Goal: Task Accomplishment & Management: Use online tool/utility

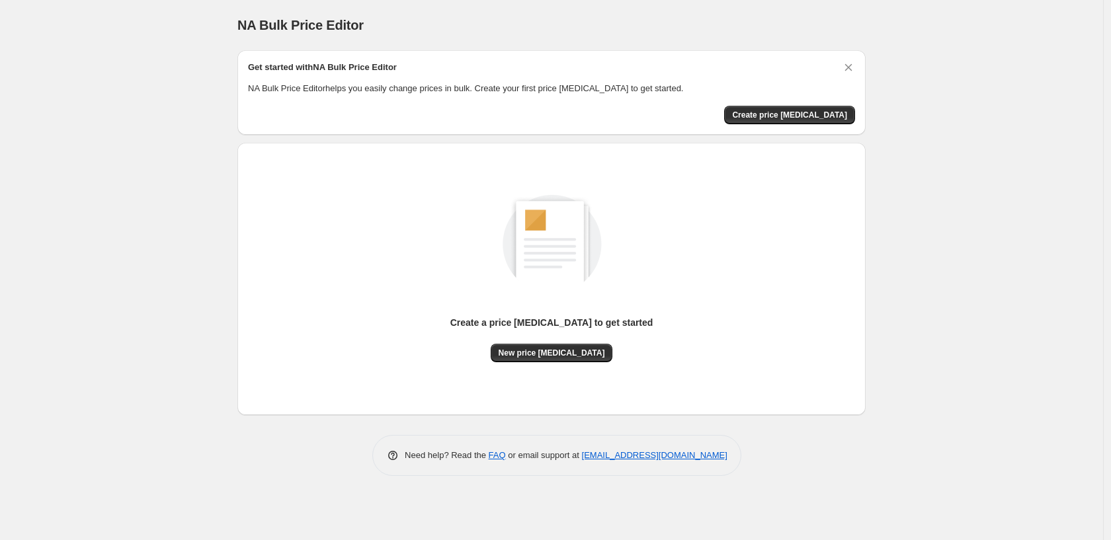
click at [911, 145] on div "NA Bulk Price Editor. This page is ready NA Bulk Price Editor Get started with …" at bounding box center [551, 270] width 1103 height 540
click at [818, 120] on button "Create price change job" at bounding box center [789, 115] width 131 height 19
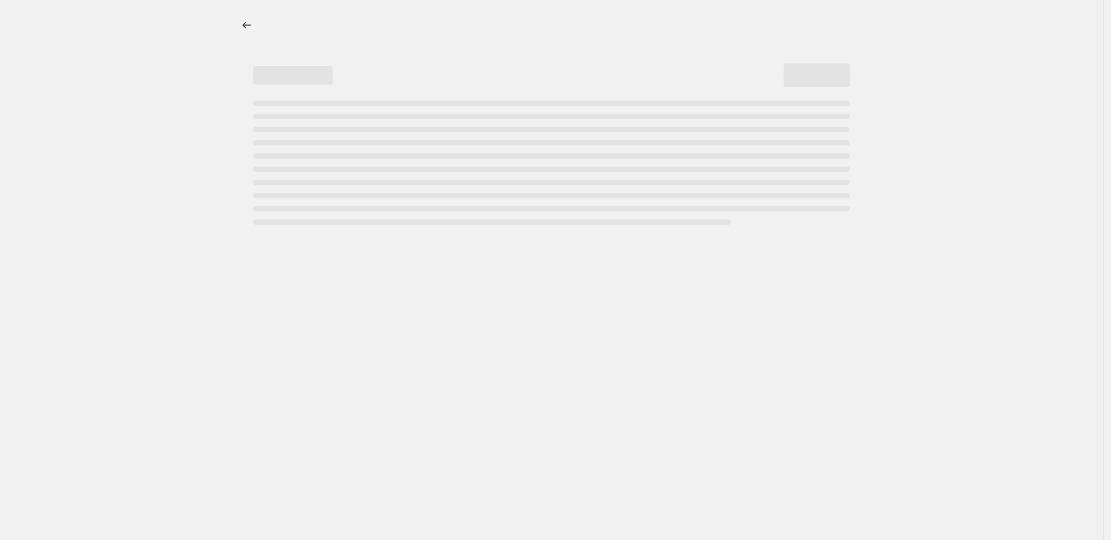
select select "percentage"
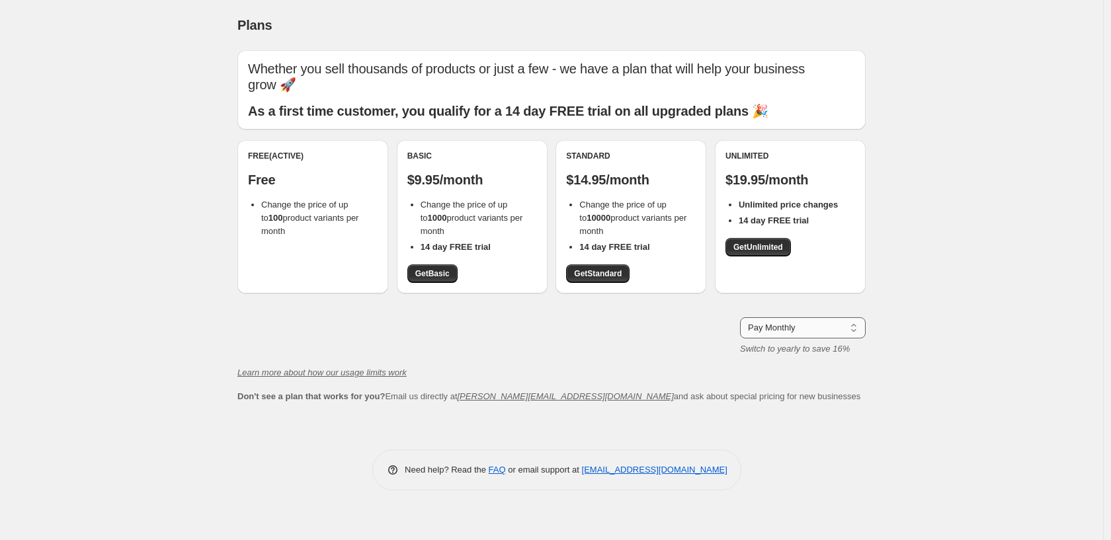
click at [821, 320] on select "Pay Monthly Pay Yearly (Save 16%)" at bounding box center [803, 327] width 126 height 21
click at [5, 321] on div "Plans. This page is ready Plans Whether you sell thousands of products or just …" at bounding box center [551, 270] width 1103 height 540
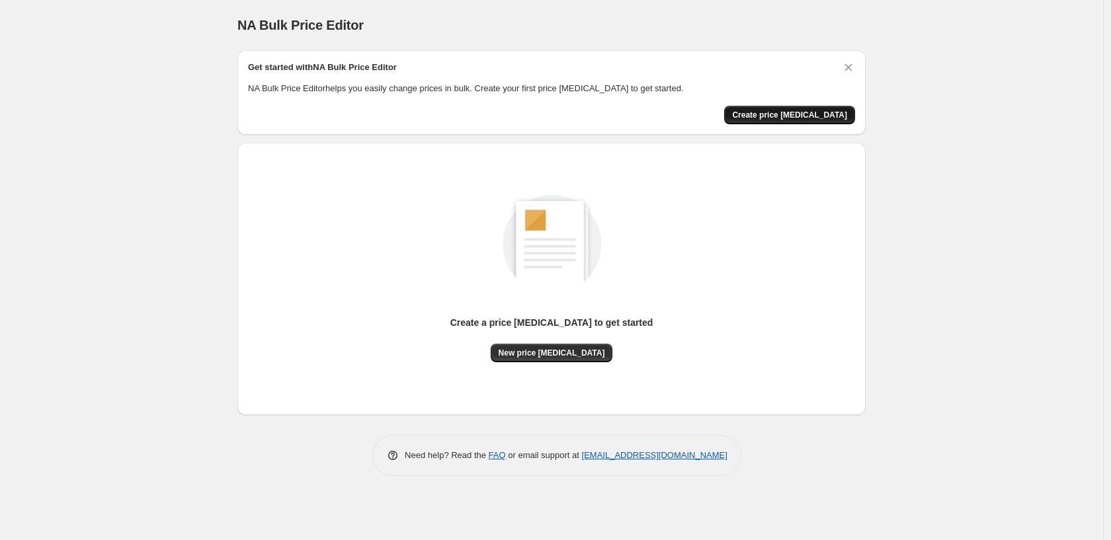
click at [773, 118] on span "Create price change job" at bounding box center [789, 115] width 115 height 11
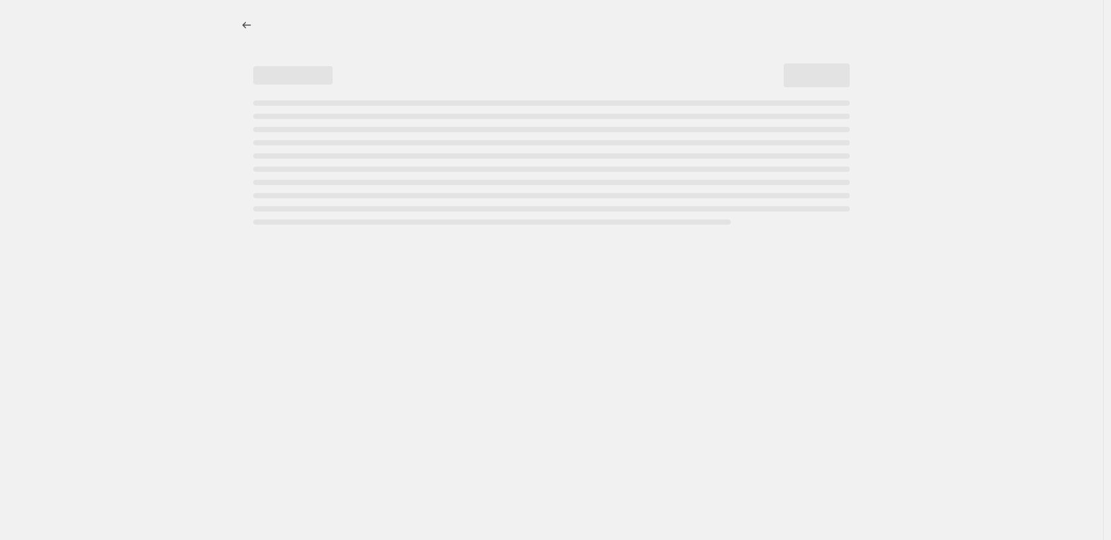
select select "percentage"
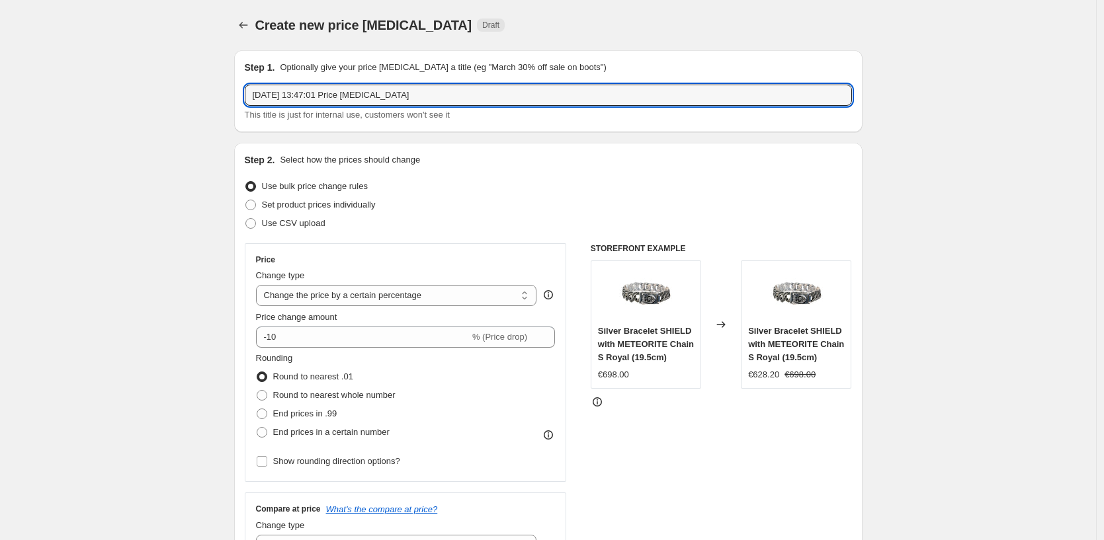
drag, startPoint x: 461, startPoint y: 94, endPoint x: 158, endPoint y: 91, distance: 302.9
type input "@O 25%"
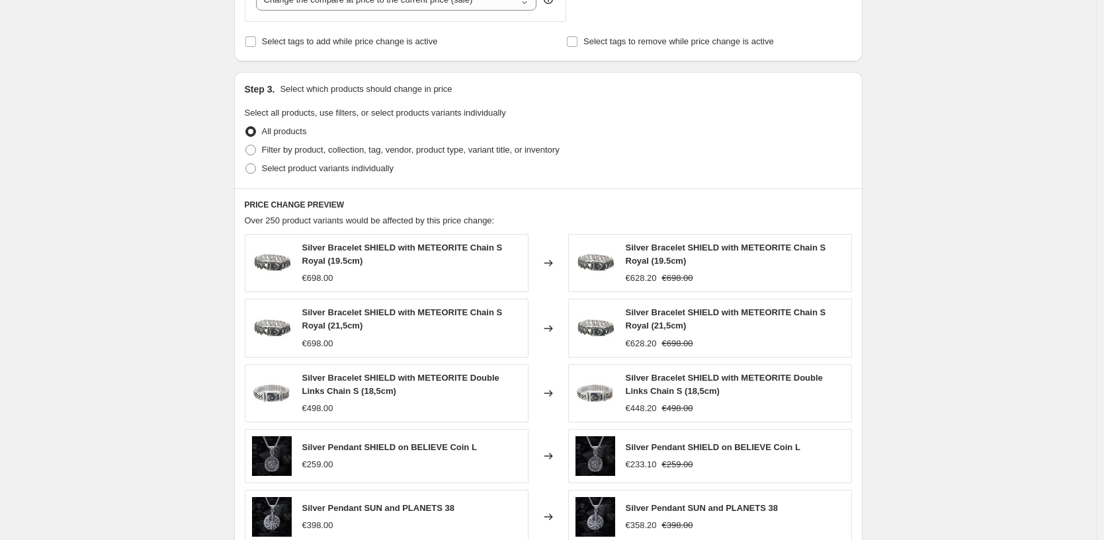
scroll to position [279, 0]
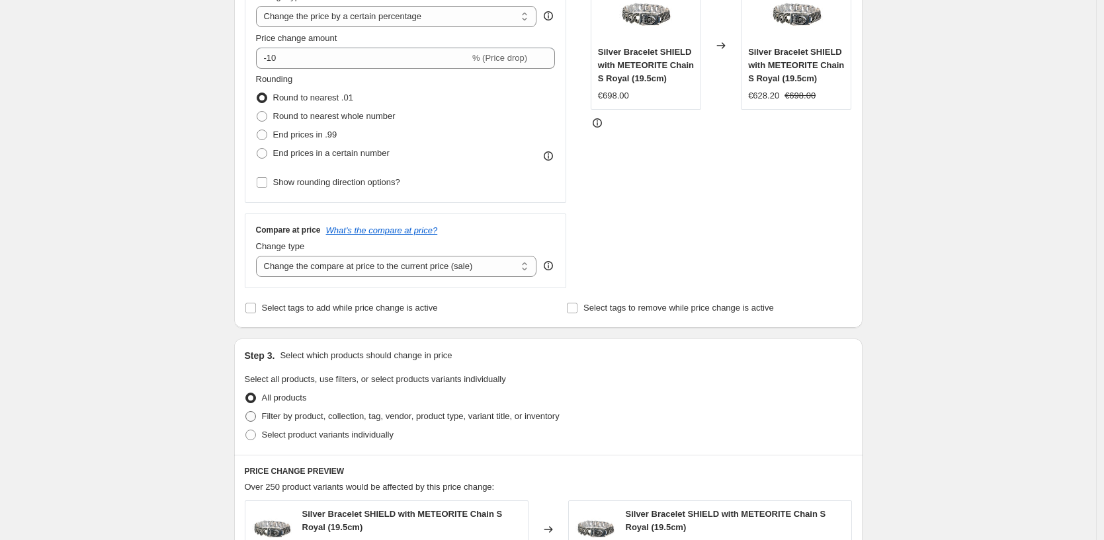
click at [287, 416] on span "Filter by product, collection, tag, vendor, product type, variant title, or inv…" at bounding box center [411, 416] width 298 height 10
click at [246, 412] on input "Filter by product, collection, tag, vendor, product type, variant title, or inv…" at bounding box center [245, 411] width 1 height 1
radio input "true"
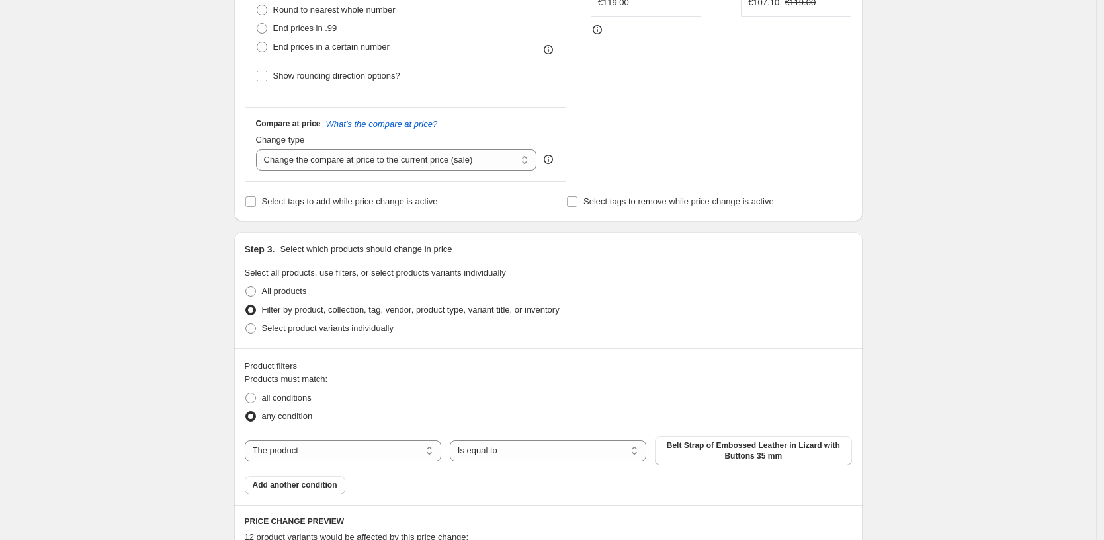
scroll to position [388, 0]
click at [380, 462] on div "The product The product's collection The product's tag The product's vendor The…" at bounding box center [548, 448] width 607 height 29
click at [389, 446] on select "The product The product's collection The product's tag The product's vendor The…" at bounding box center [343, 448] width 196 height 21
select select "tag"
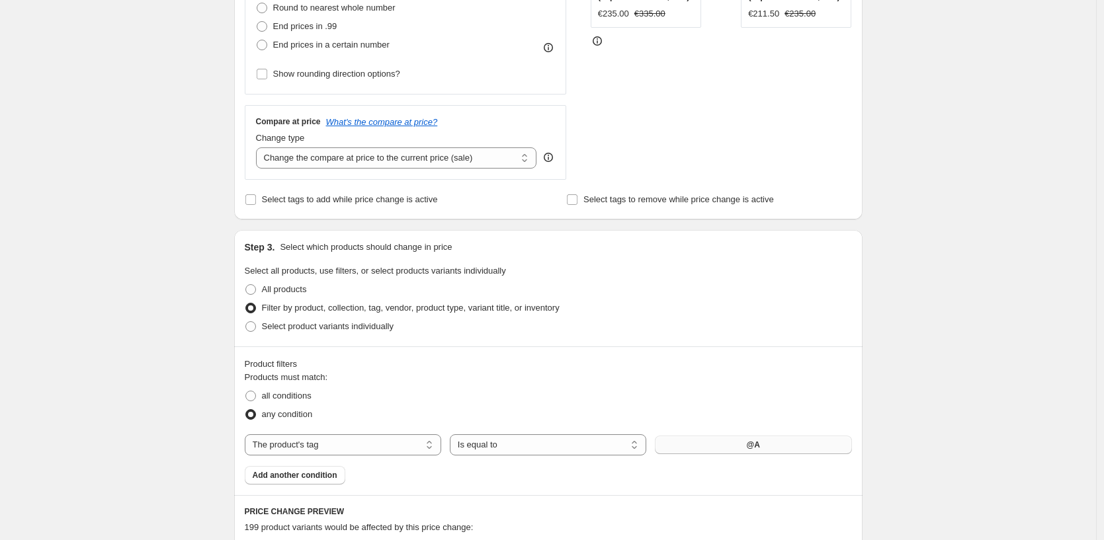
click at [728, 443] on button "@A" at bounding box center [753, 445] width 196 height 19
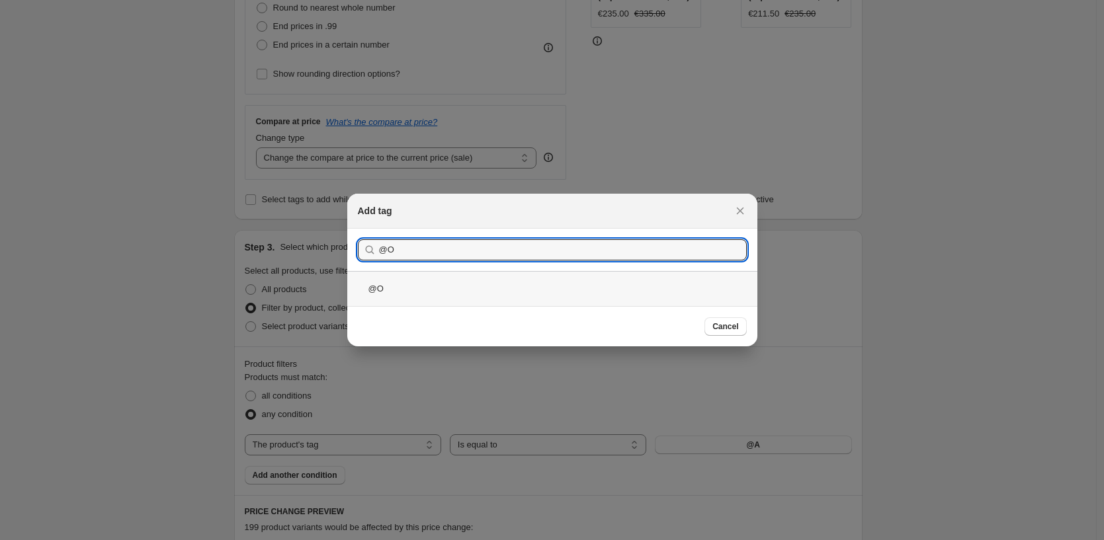
type input "@O"
click at [505, 286] on div "@O" at bounding box center [552, 288] width 410 height 35
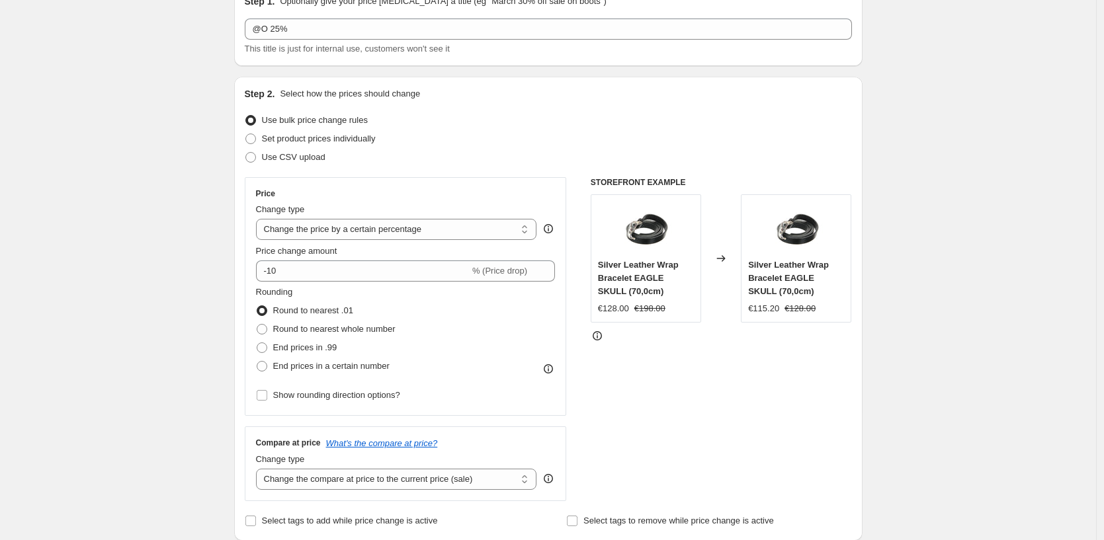
scroll to position [67, 0]
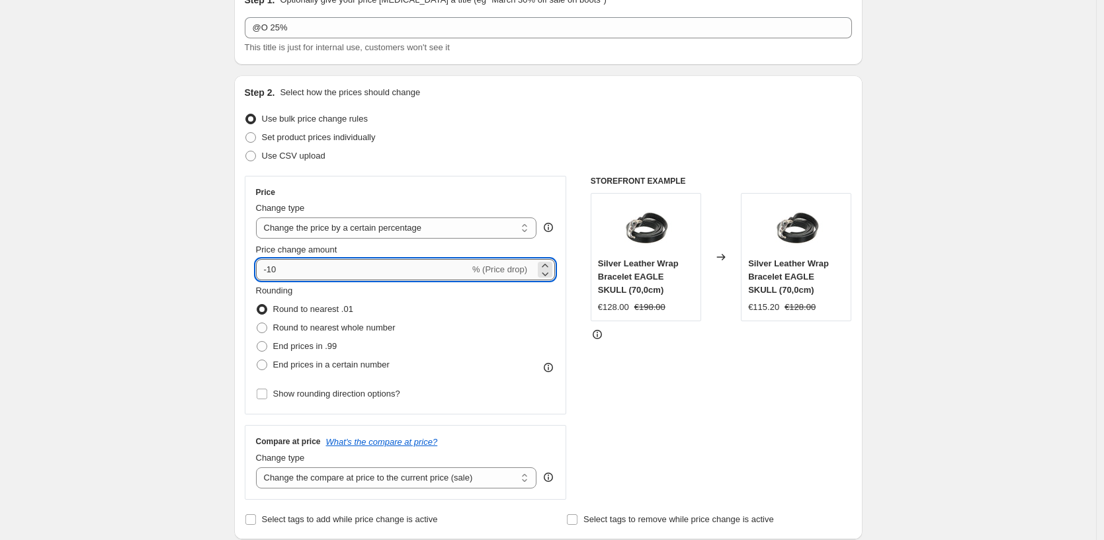
drag, startPoint x: 290, startPoint y: 272, endPoint x: 272, endPoint y: 270, distance: 17.9
click at [272, 270] on input "-10" at bounding box center [363, 269] width 214 height 21
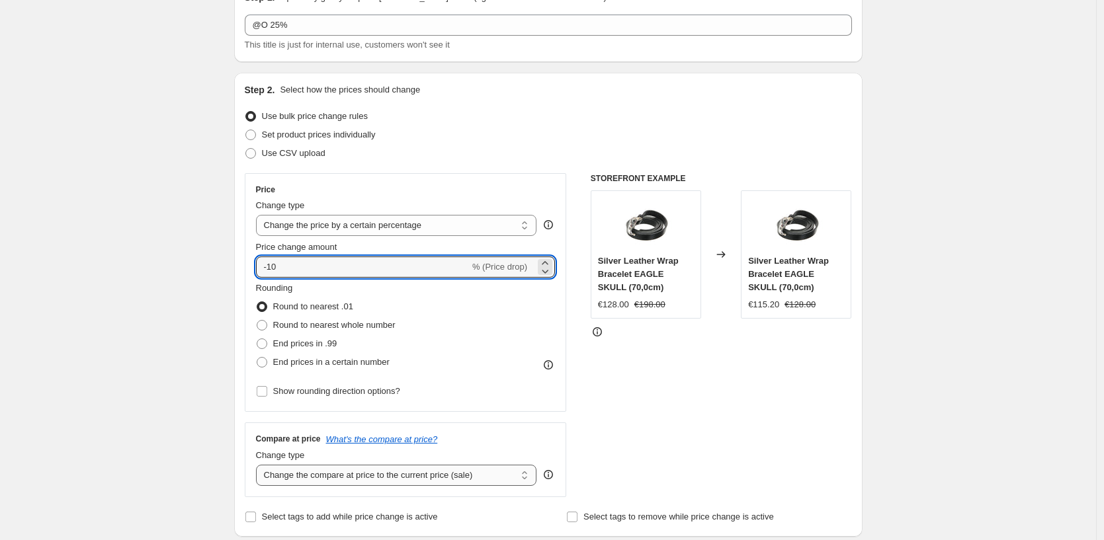
click at [295, 479] on select "Change the compare at price to the current price (sale) Change the compare at p…" at bounding box center [396, 475] width 281 height 21
drag, startPoint x: 299, startPoint y: 264, endPoint x: 272, endPoint y: 261, distance: 26.6
click at [272, 261] on input "-10" at bounding box center [363, 267] width 214 height 21
type input "-25"
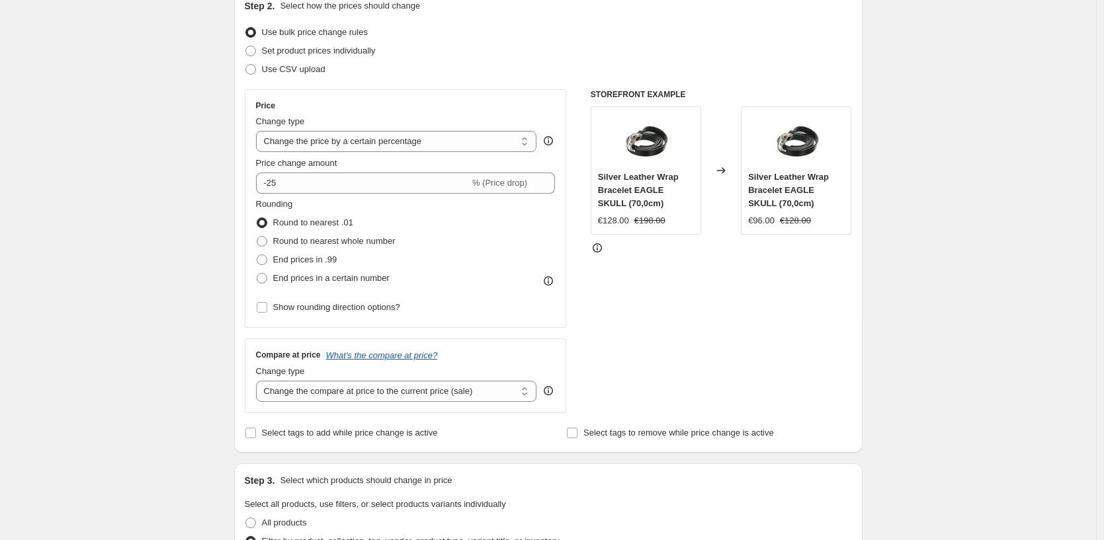
scroll to position [162, 0]
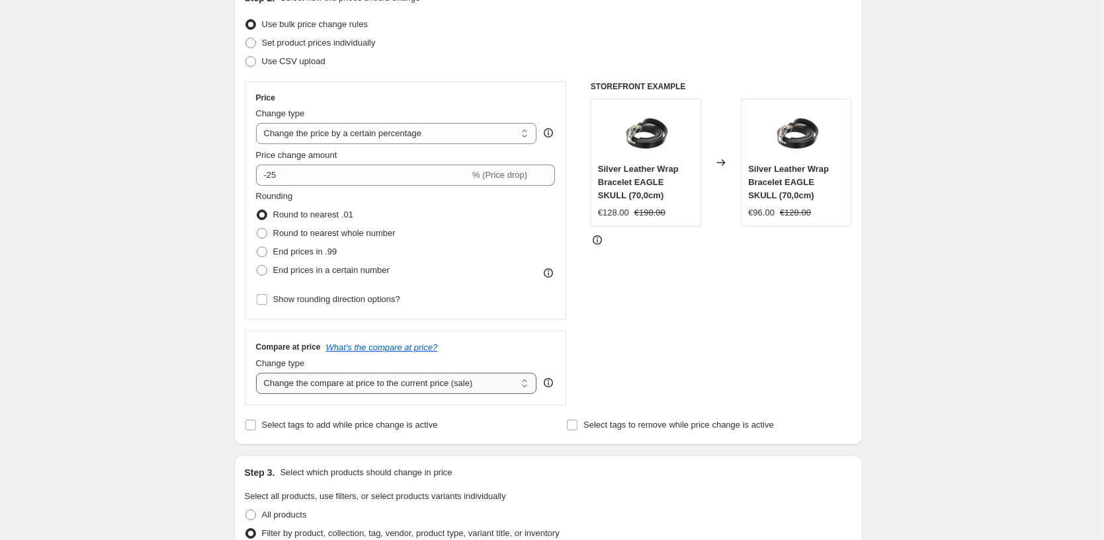
click at [370, 390] on select "Change the compare at price to the current price (sale) Change the compare at p…" at bounding box center [396, 383] width 281 height 21
click at [259, 373] on select "Change the compare at price to the current price (sale) Change the compare at p…" at bounding box center [396, 383] width 281 height 21
click at [313, 382] on select "Change the compare at price to the current price (sale) Change the compare at p…" at bounding box center [396, 383] width 281 height 21
click at [259, 373] on select "Change the compare at price to the current price (sale) Change the compare at p…" at bounding box center [396, 383] width 281 height 21
click at [334, 391] on select "Change the compare at price to the current price (sale) Change the compare at p…" at bounding box center [396, 383] width 281 height 21
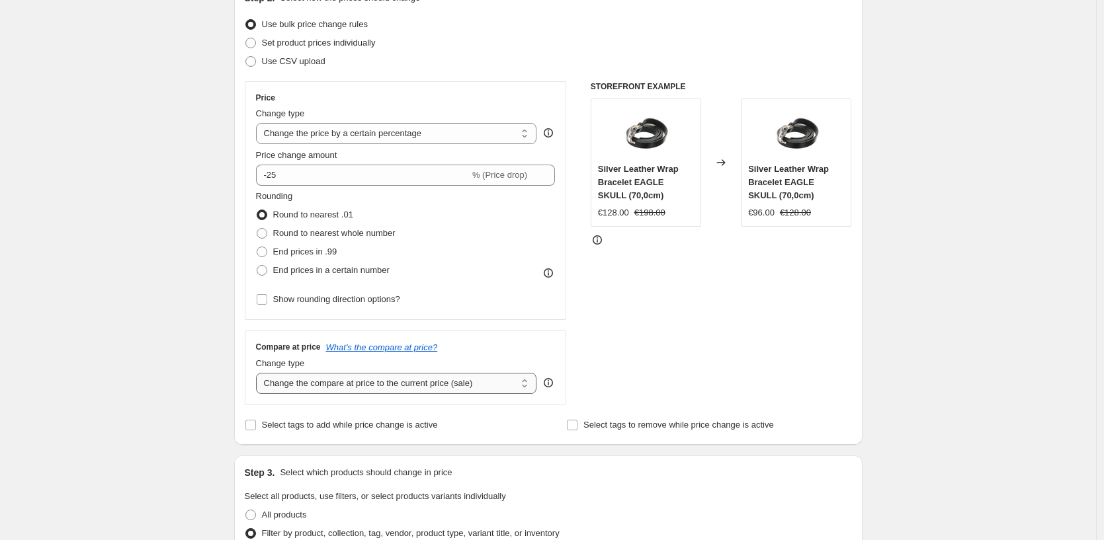
click at [259, 373] on select "Change the compare at price to the current price (sale) Change the compare at p…" at bounding box center [396, 383] width 281 height 21
click at [333, 382] on select "Change the compare at price to the current price (sale) Change the compare at p…" at bounding box center [396, 383] width 281 height 21
click at [259, 373] on select "Change the compare at price to the current price (sale) Change the compare at p…" at bounding box center [396, 383] width 281 height 21
click at [328, 376] on select "Change the compare at price to the current price (sale) Change the compare at p…" at bounding box center [396, 383] width 281 height 21
select select "no_change"
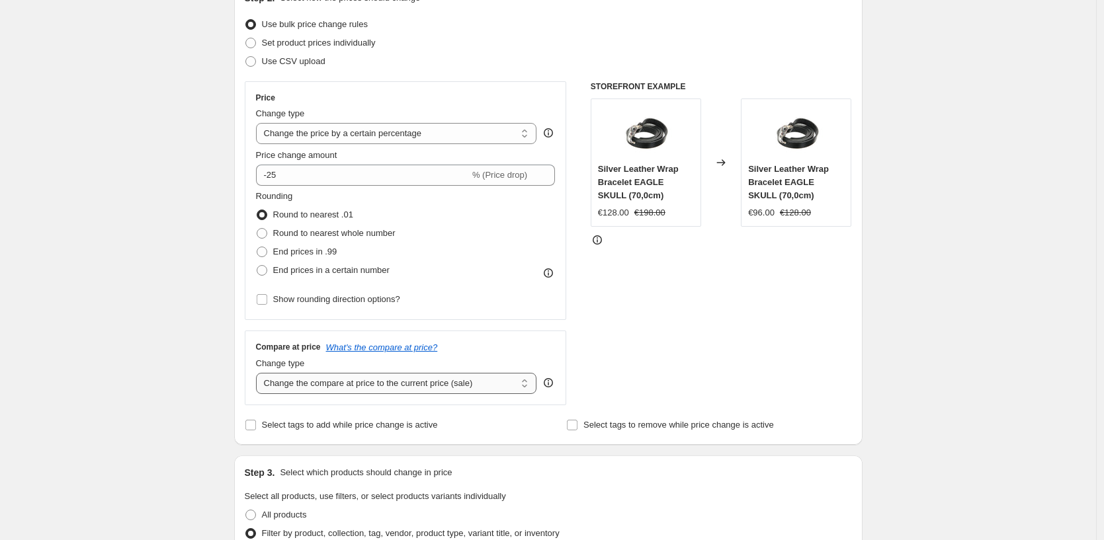
click at [259, 373] on select "Change the compare at price to the current price (sale) Change the compare at p…" at bounding box center [396, 383] width 281 height 21
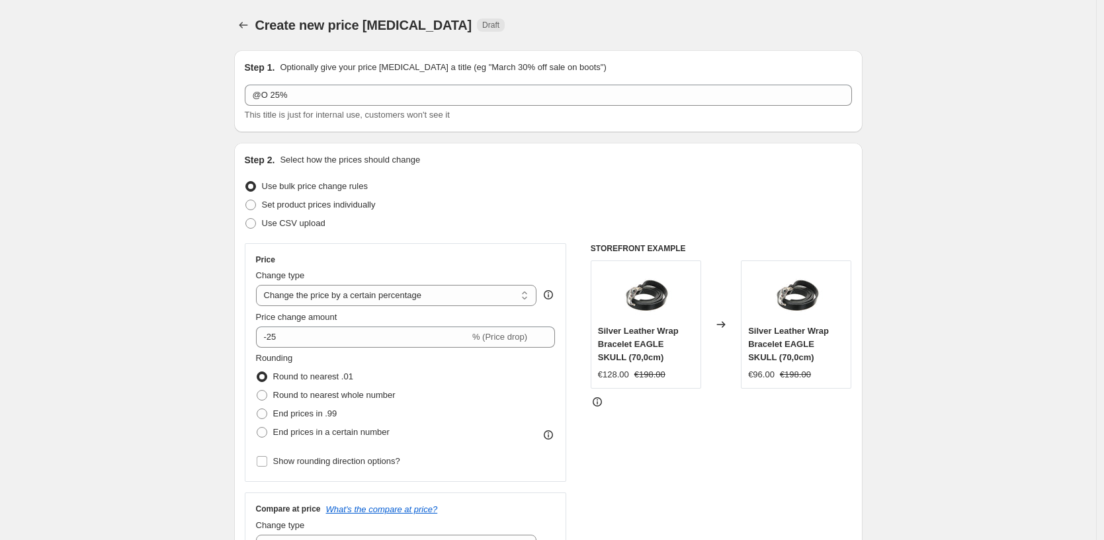
scroll to position [21, 0]
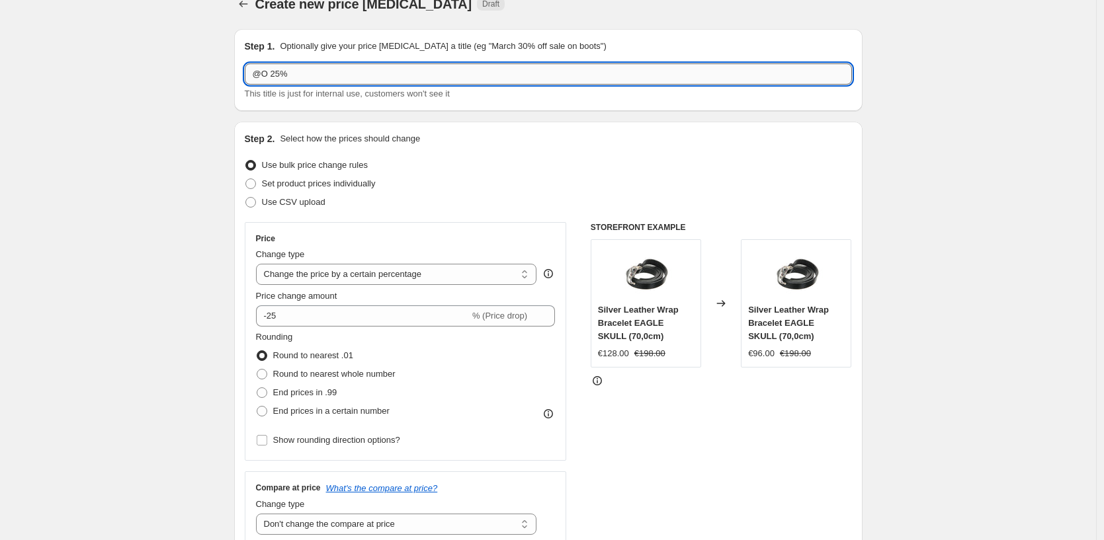
drag, startPoint x: 290, startPoint y: 67, endPoint x: 331, endPoint y: 69, distance: 41.0
click at [331, 69] on input "@O 25%" at bounding box center [548, 73] width 607 height 21
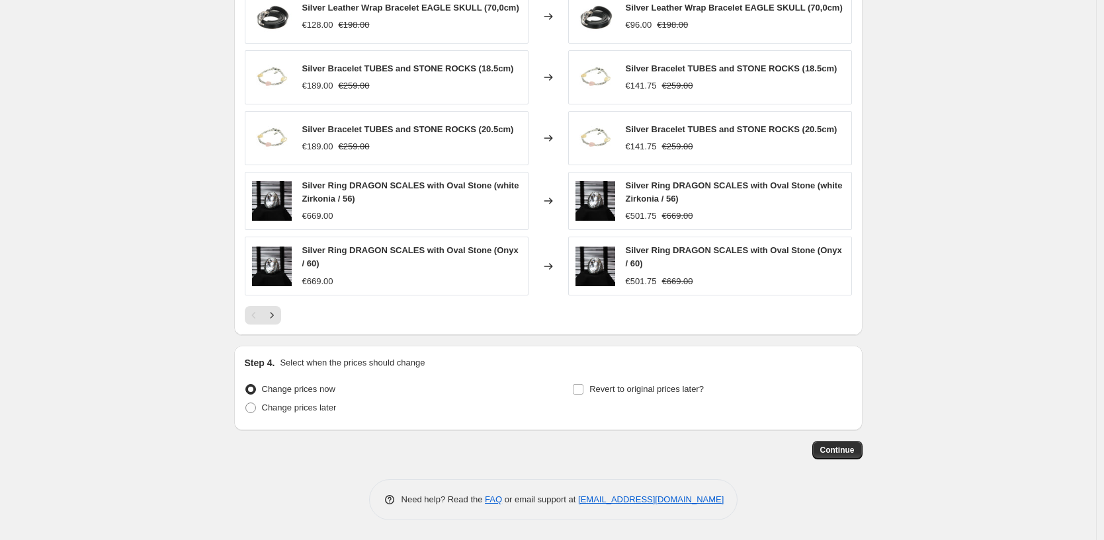
scroll to position [943, 0]
click at [848, 454] on span "Continue" at bounding box center [837, 450] width 34 height 11
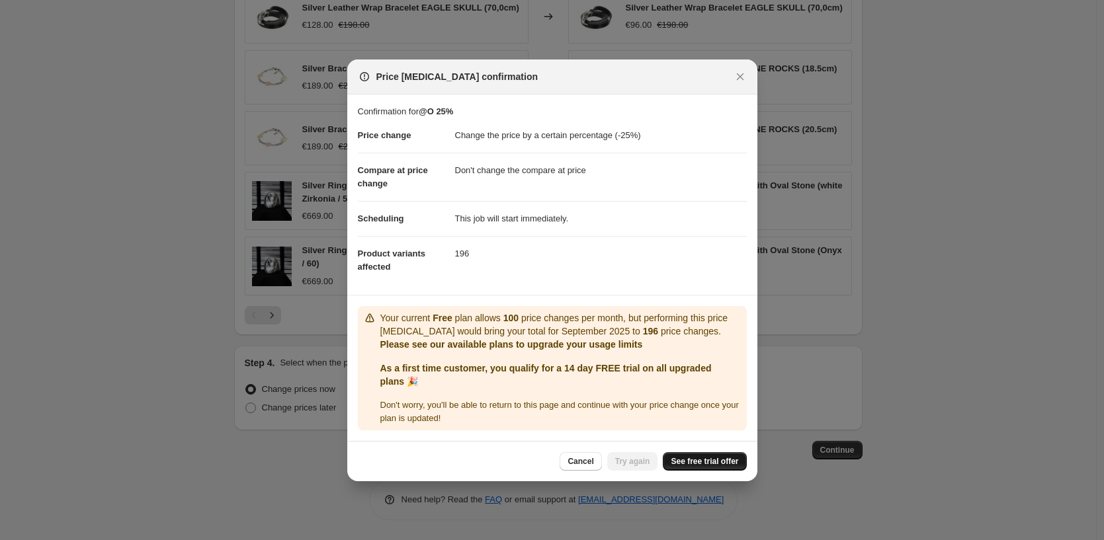
click at [683, 458] on span "See free trial offer" at bounding box center [704, 461] width 67 height 11
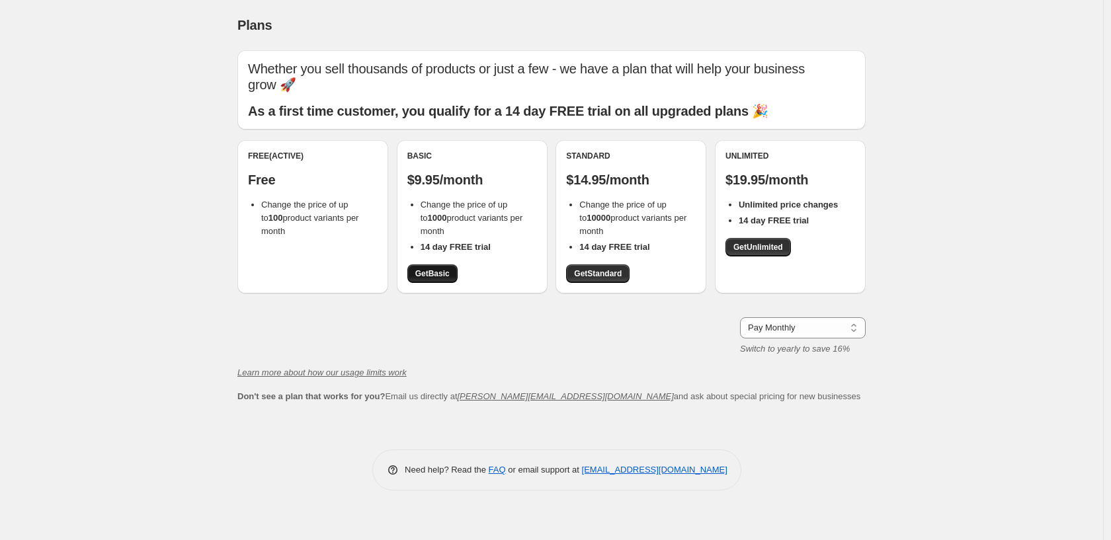
click at [434, 265] on link "Get Basic" at bounding box center [432, 274] width 50 height 19
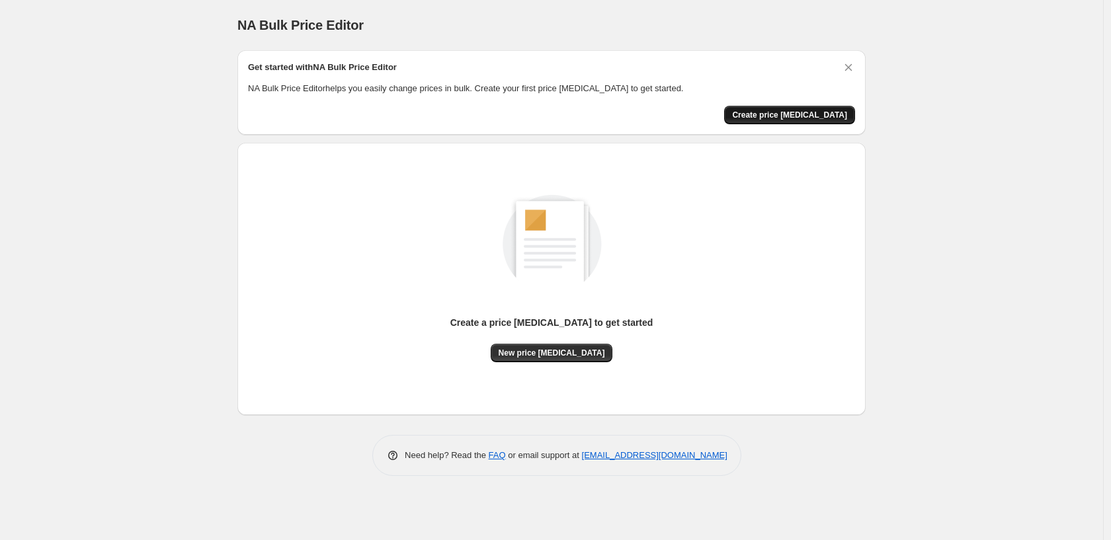
click at [798, 117] on span "Create price change job" at bounding box center [789, 115] width 115 height 11
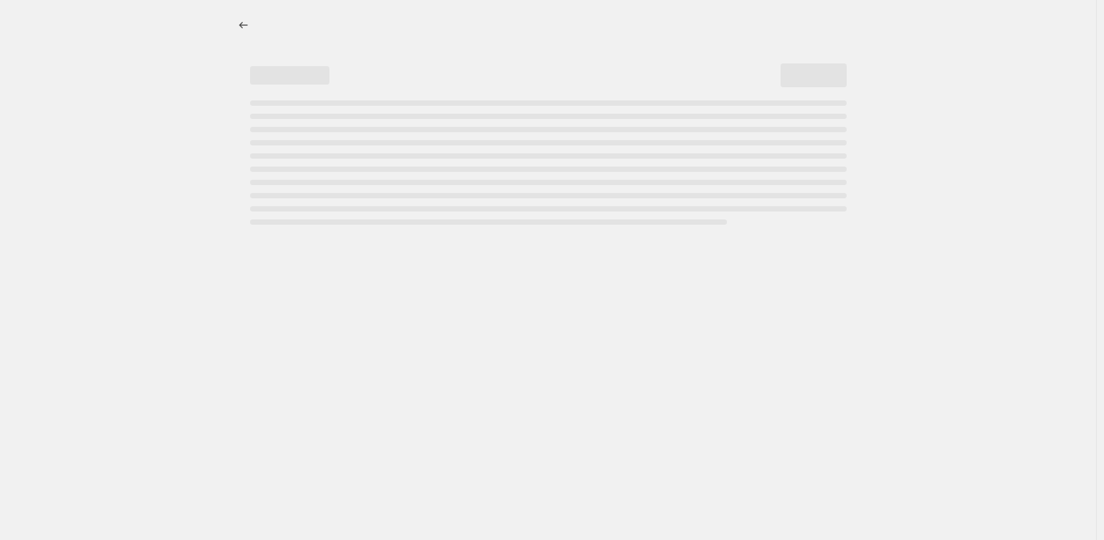
select select "percentage"
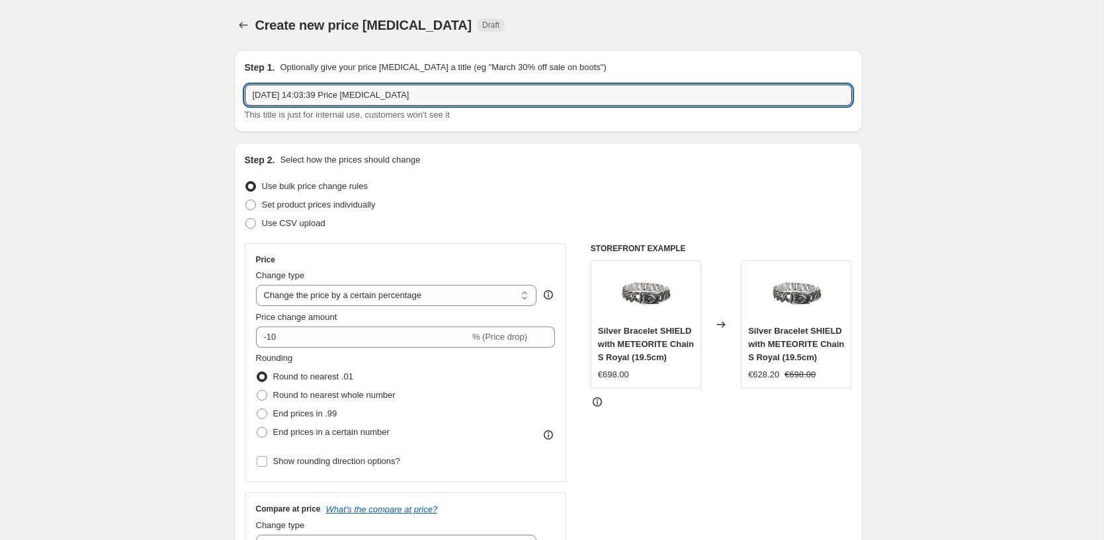
drag, startPoint x: 440, startPoint y: 89, endPoint x: 202, endPoint y: 99, distance: 238.2
paste input "@O 25%"
type input "@O 25%"
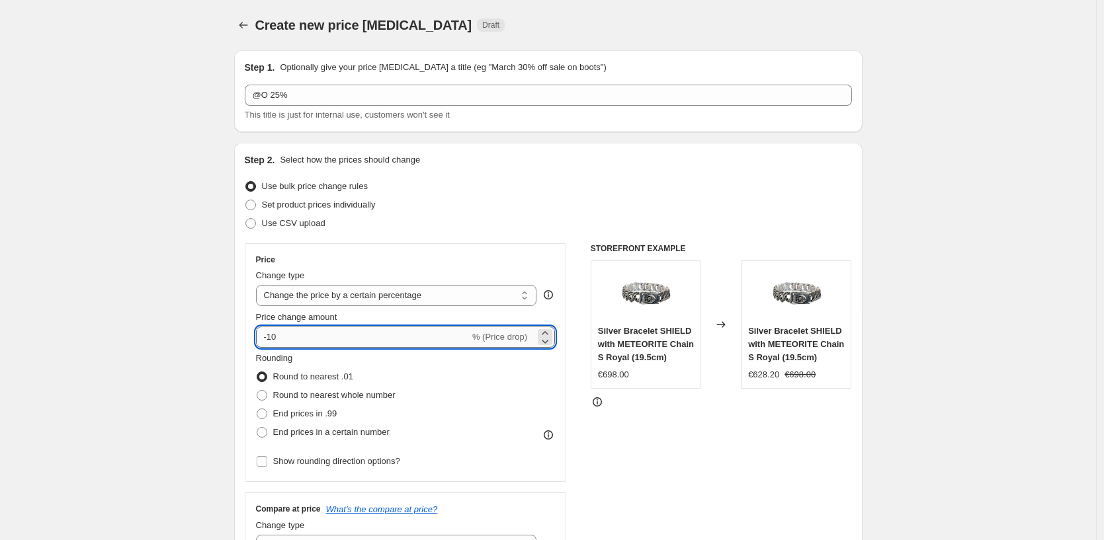
drag, startPoint x: 288, startPoint y: 337, endPoint x: 271, endPoint y: 341, distance: 17.6
click at [271, 341] on input "-10" at bounding box center [363, 337] width 214 height 21
type input "-25"
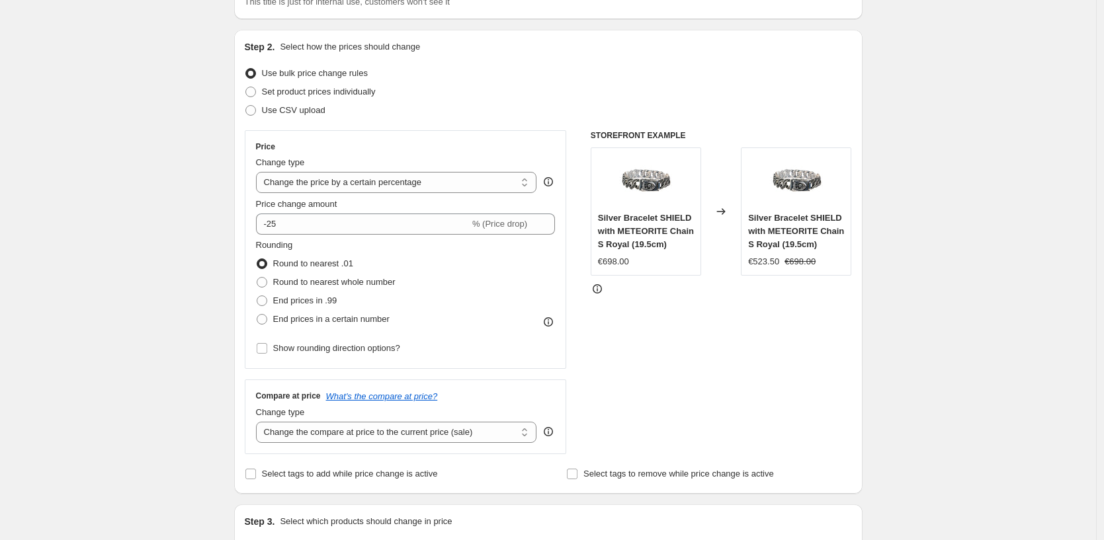
scroll to position [133, 0]
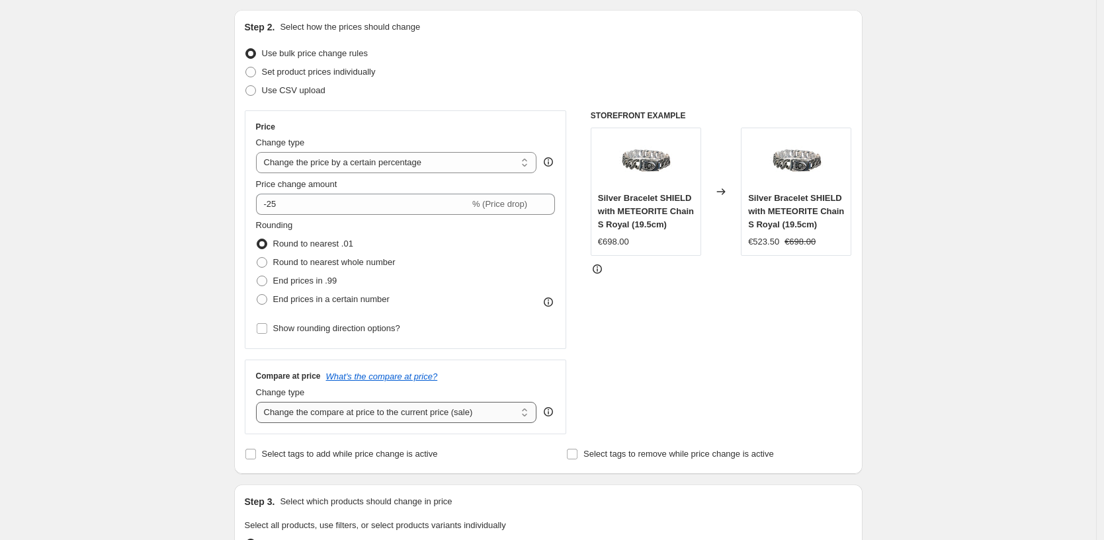
click at [315, 417] on select "Change the compare at price to the current price (sale) Change the compare at p…" at bounding box center [396, 412] width 281 height 21
select select "no_change"
click at [259, 402] on select "Change the compare at price to the current price (sale) Change the compare at p…" at bounding box center [396, 412] width 281 height 21
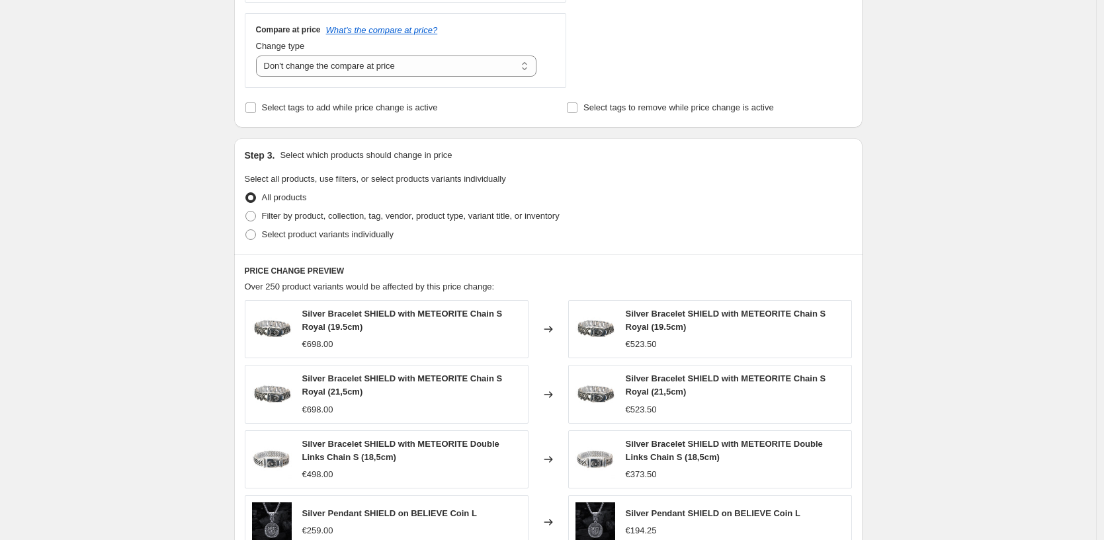
scroll to position [341, 0]
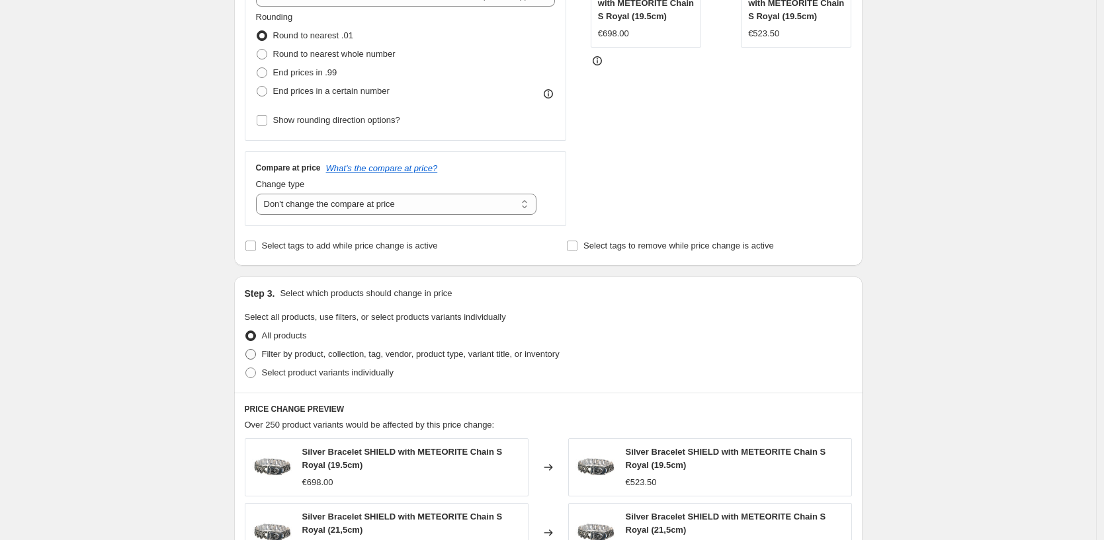
click at [320, 357] on span "Filter by product, collection, tag, vendor, product type, variant title, or inv…" at bounding box center [411, 354] width 298 height 10
click at [246, 350] on input "Filter by product, collection, tag, vendor, product type, variant title, or inv…" at bounding box center [245, 349] width 1 height 1
radio input "true"
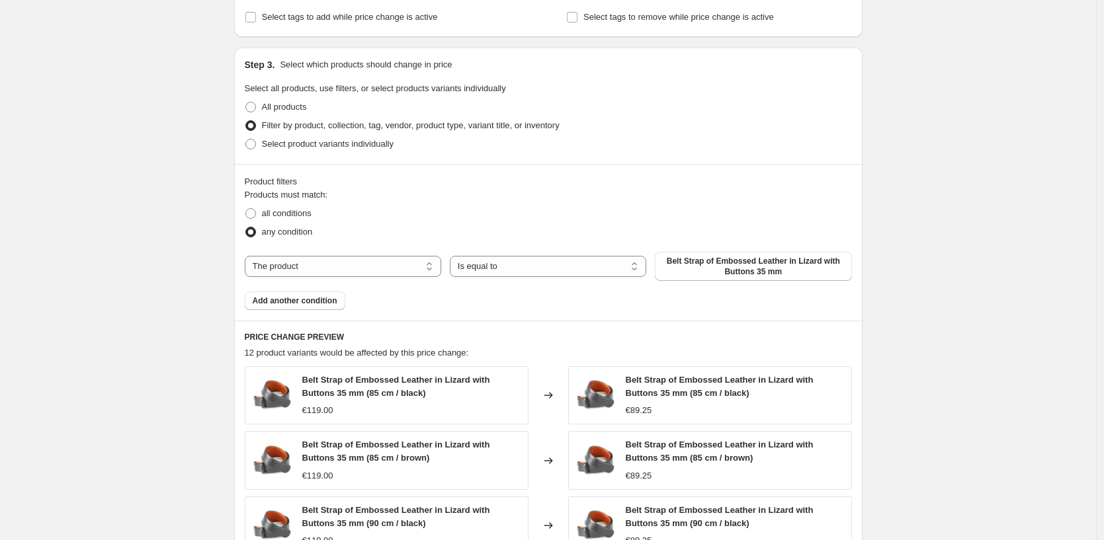
scroll to position [575, 0]
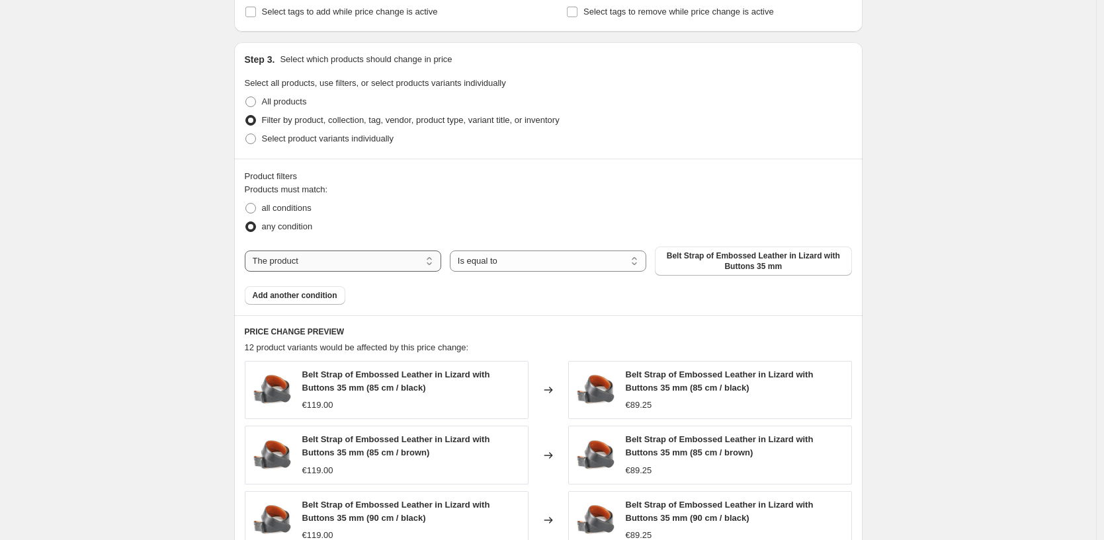
click at [319, 264] on select "The product The product's collection The product's tag The product's vendor The…" at bounding box center [343, 261] width 196 height 21
select select "tag"
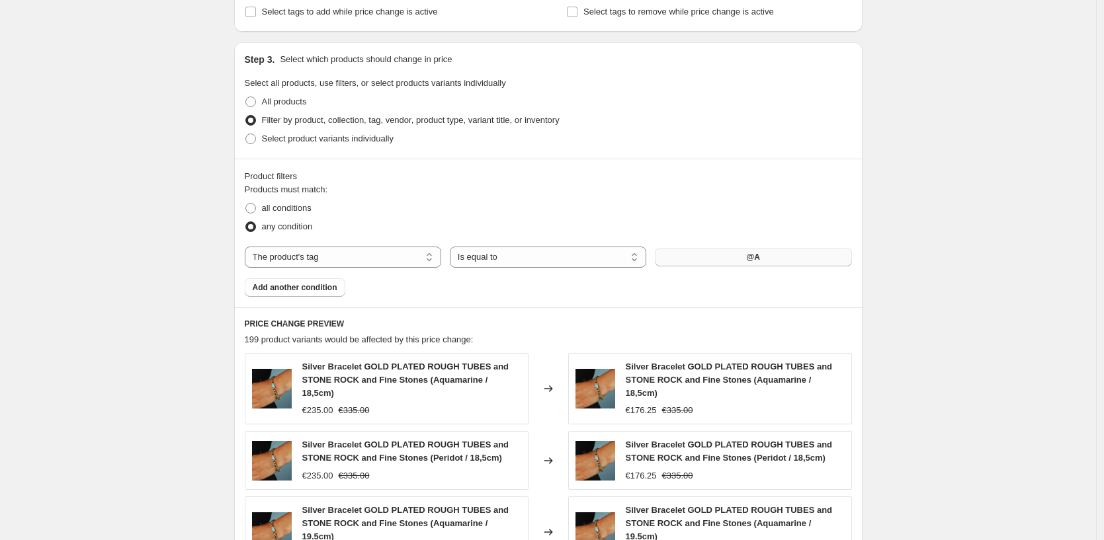
click at [697, 256] on button "@A" at bounding box center [753, 257] width 196 height 19
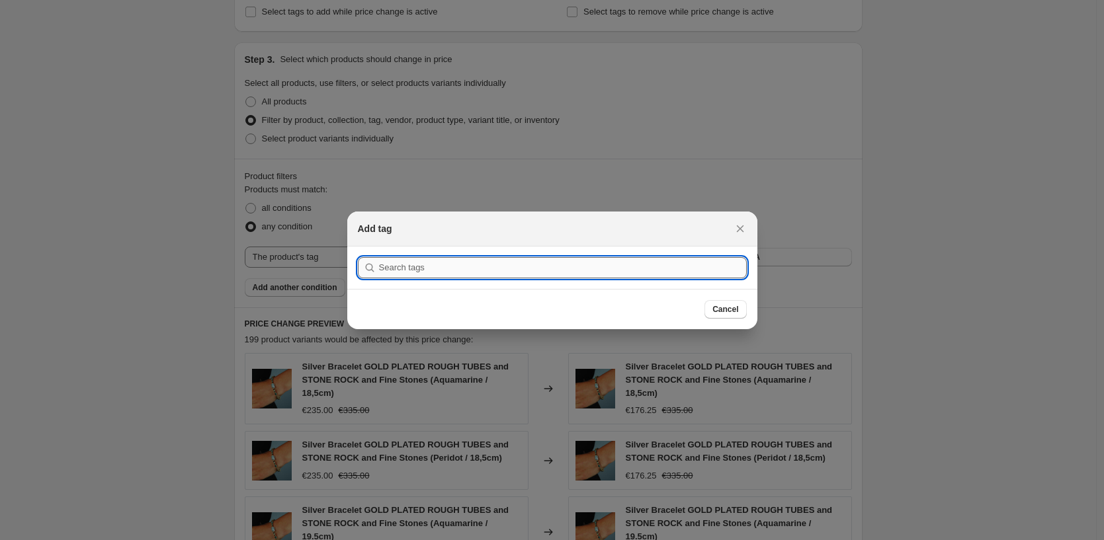
click at [614, 274] on input ":r2b:" at bounding box center [563, 267] width 368 height 21
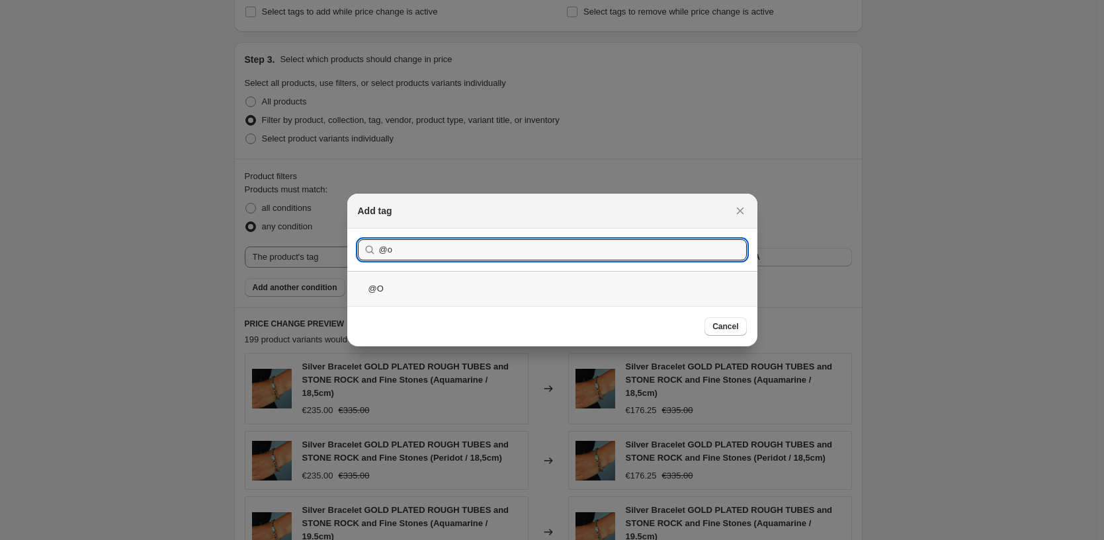
type input "@o"
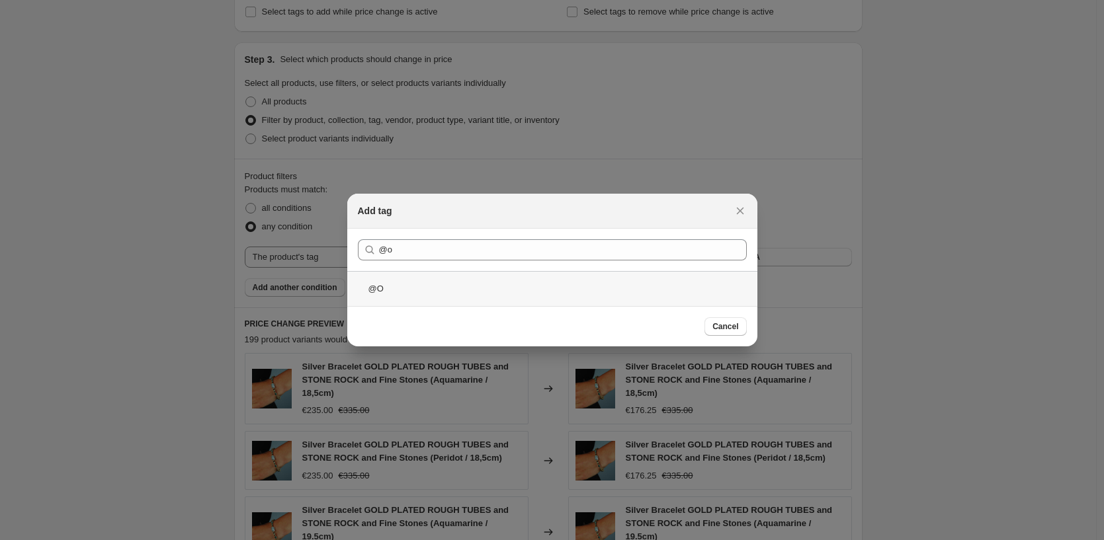
click at [466, 292] on div "@O" at bounding box center [552, 288] width 410 height 35
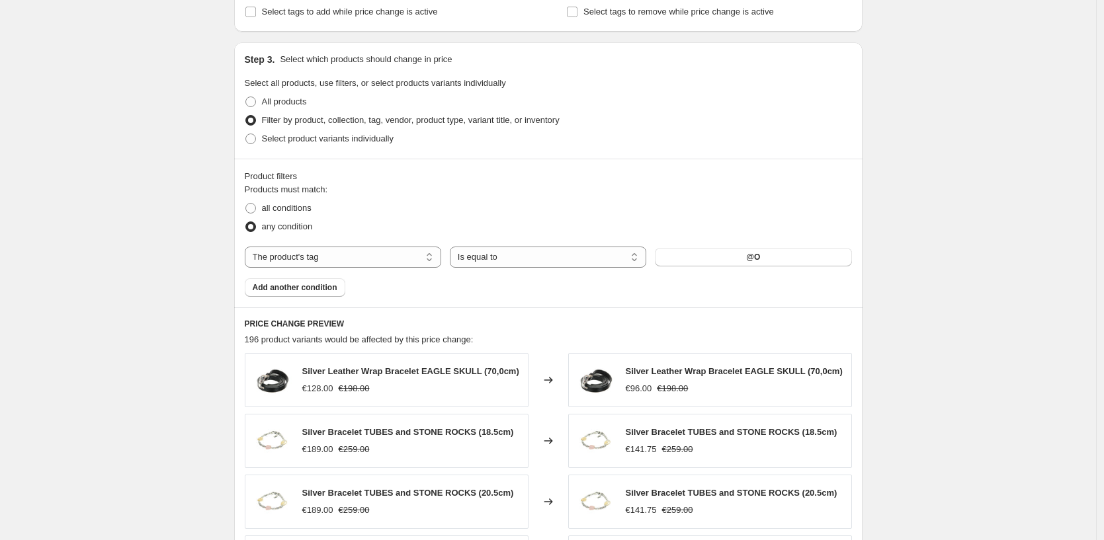
click at [177, 374] on div "Create new price change job. This page is ready Create new price change job Dra…" at bounding box center [548, 164] width 1096 height 1479
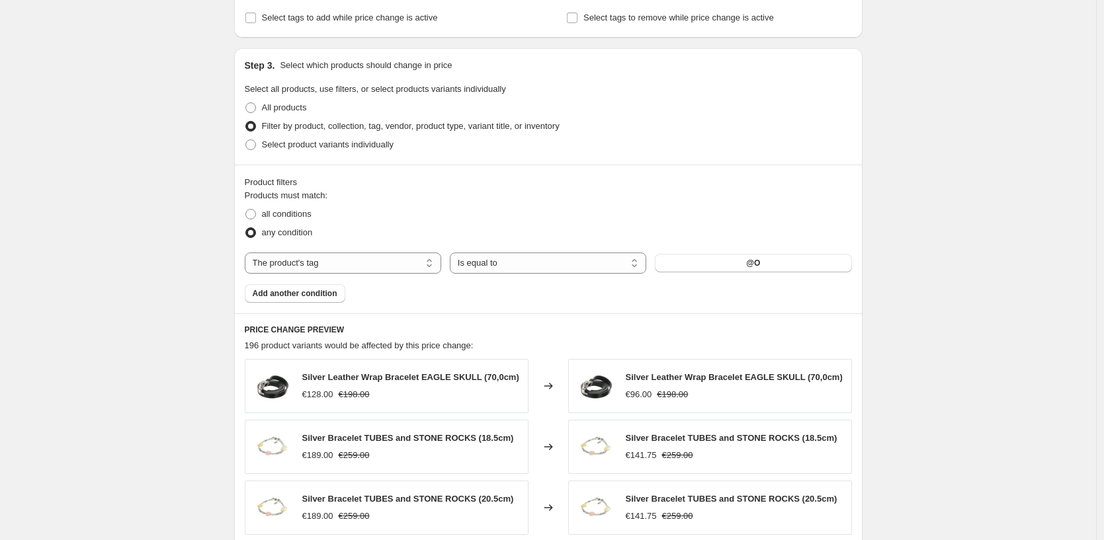
scroll to position [571, 0]
click at [932, 248] on div "Create new price change job. This page is ready Create new price change job Dra…" at bounding box center [548, 168] width 1096 height 1479
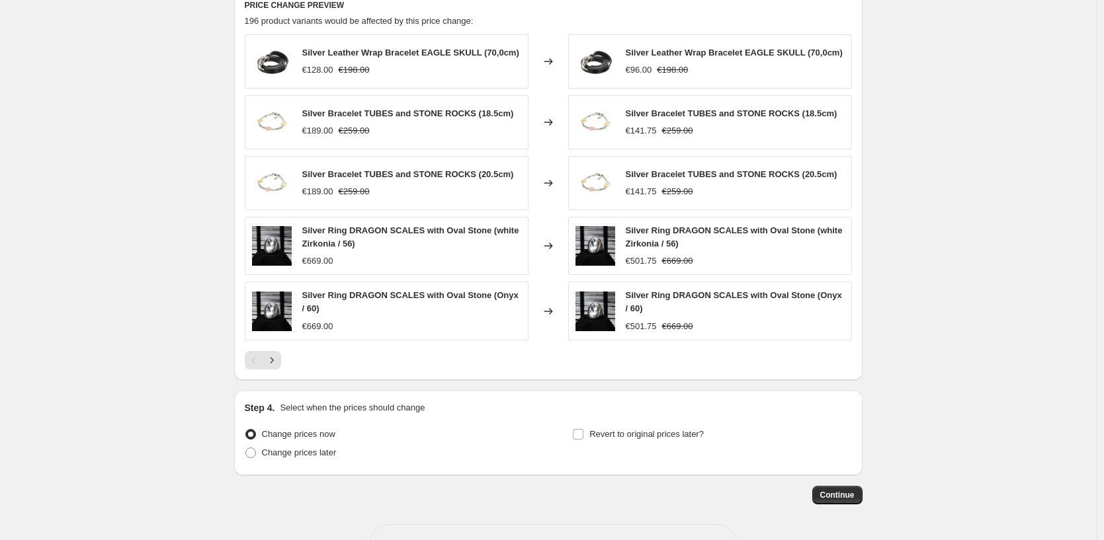
scroll to position [943, 0]
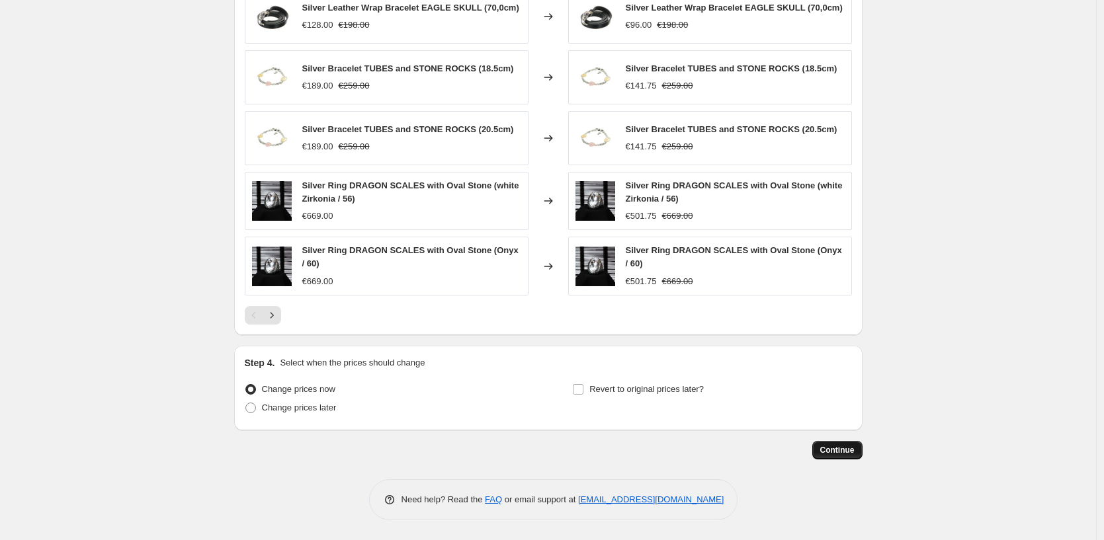
click at [843, 452] on span "Continue" at bounding box center [837, 450] width 34 height 11
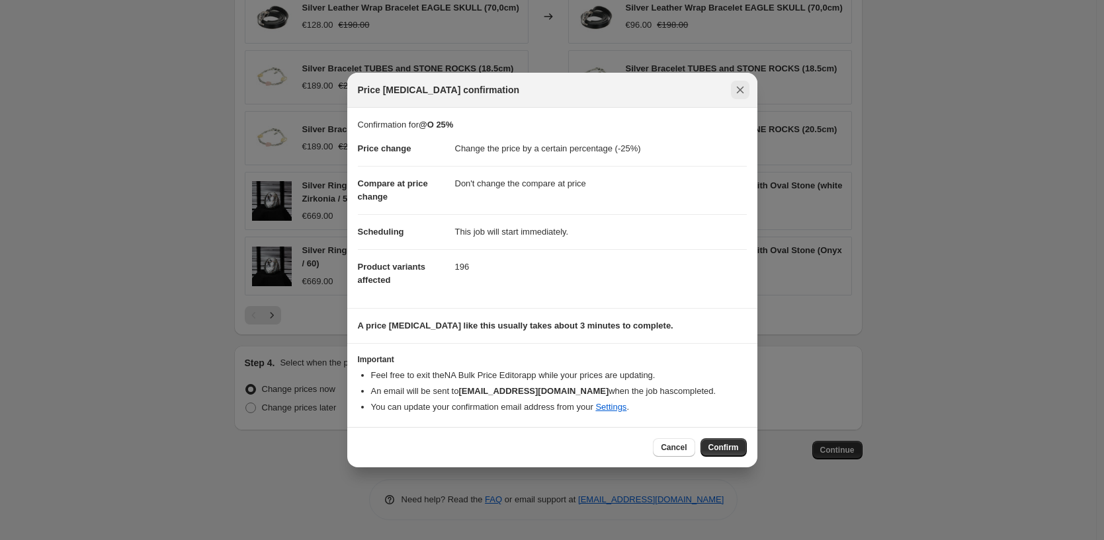
click at [733, 84] on icon "Close" at bounding box center [739, 89] width 13 height 13
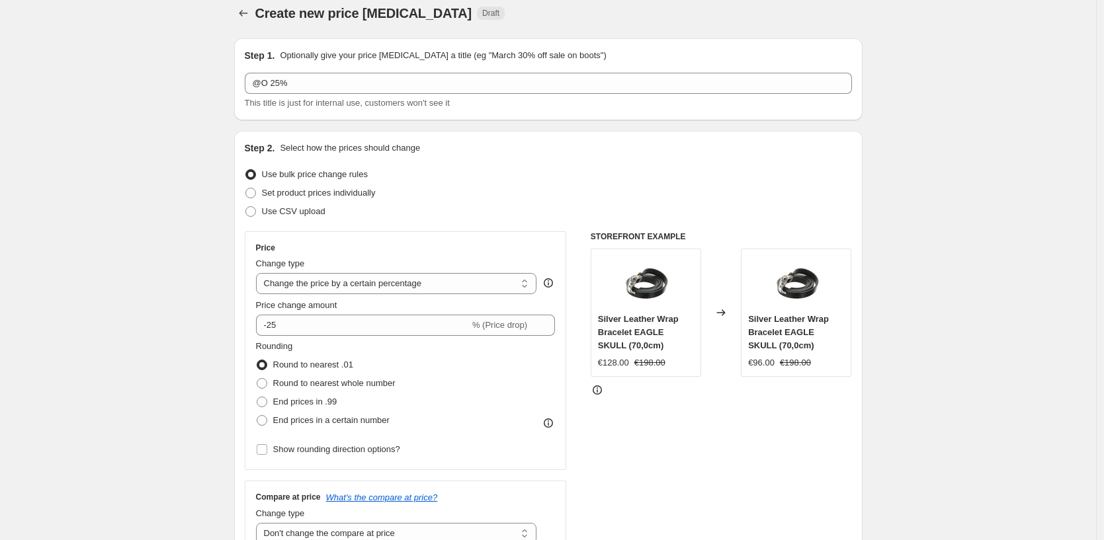
scroll to position [11, 0]
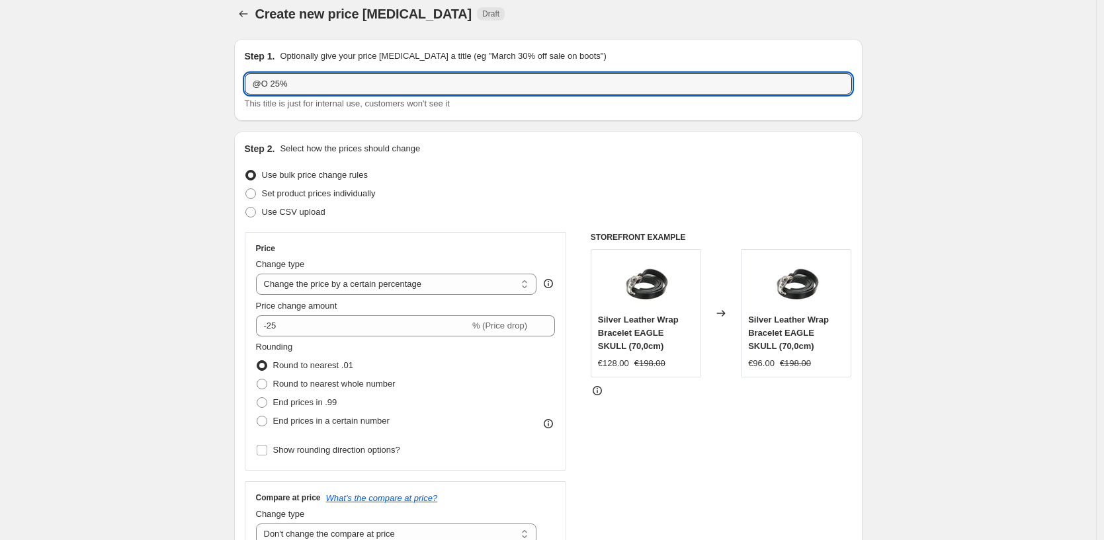
drag, startPoint x: 302, startPoint y: 85, endPoint x: 235, endPoint y: 83, distance: 66.8
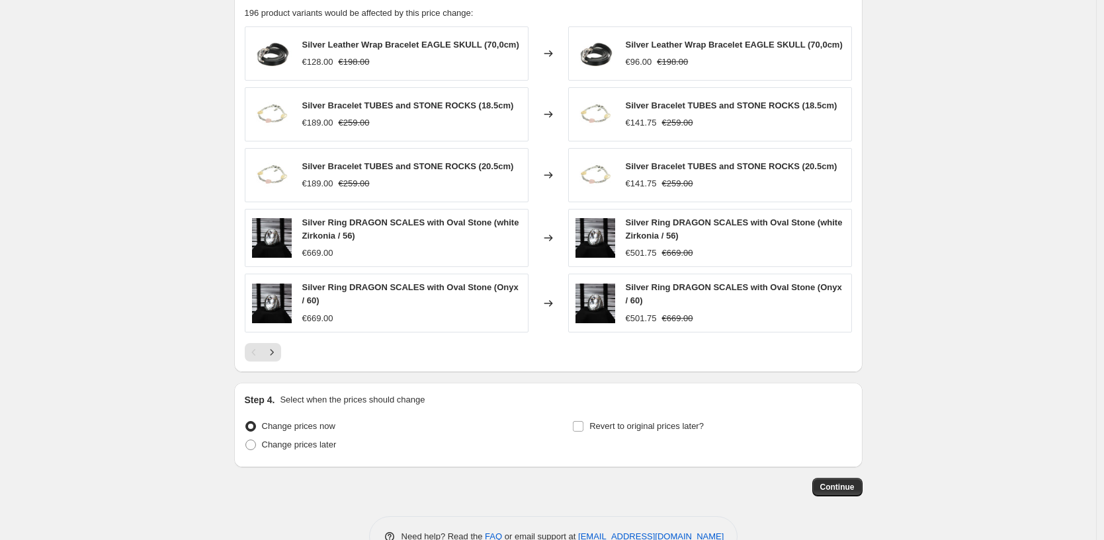
scroll to position [943, 0]
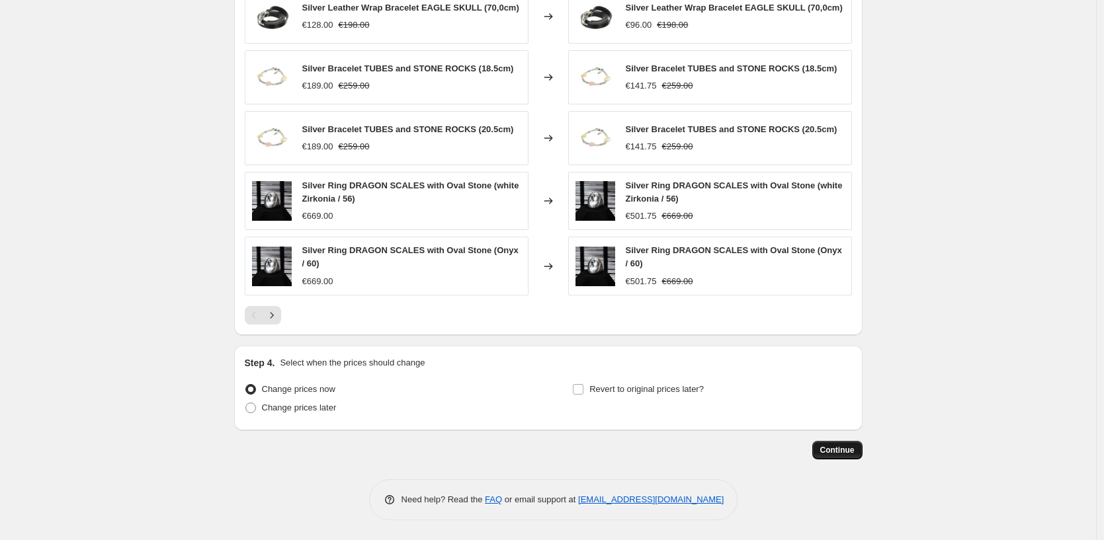
click at [850, 451] on span "Continue" at bounding box center [837, 450] width 34 height 11
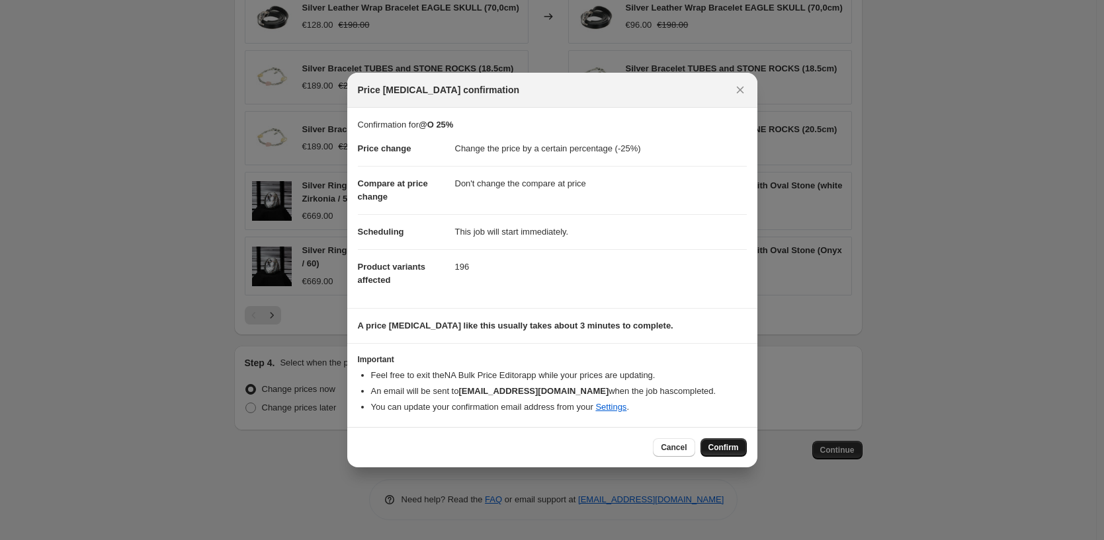
click at [730, 454] on button "Confirm" at bounding box center [723, 447] width 46 height 19
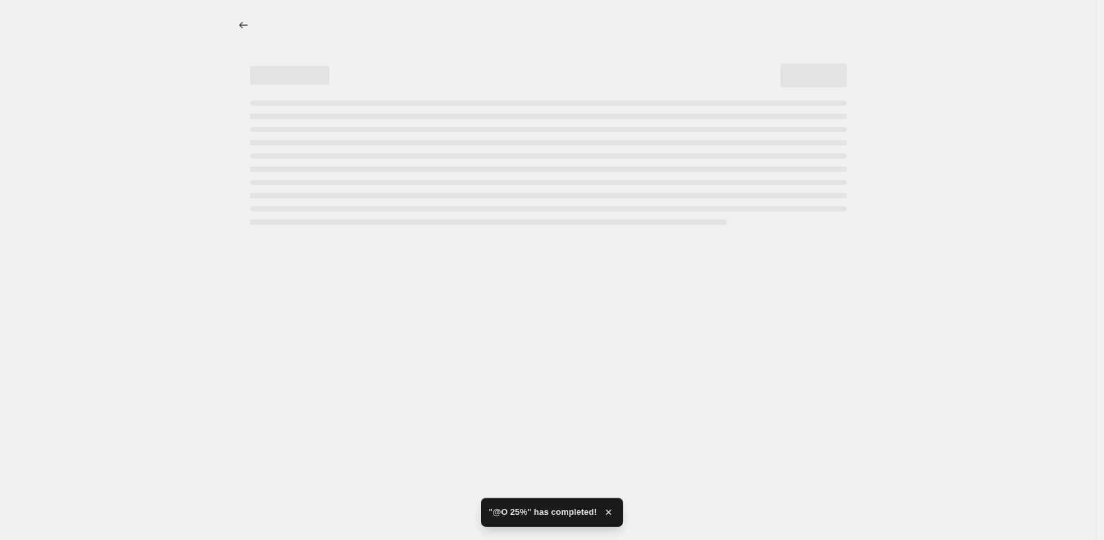
select select "percentage"
select select "no_change"
select select "tag"
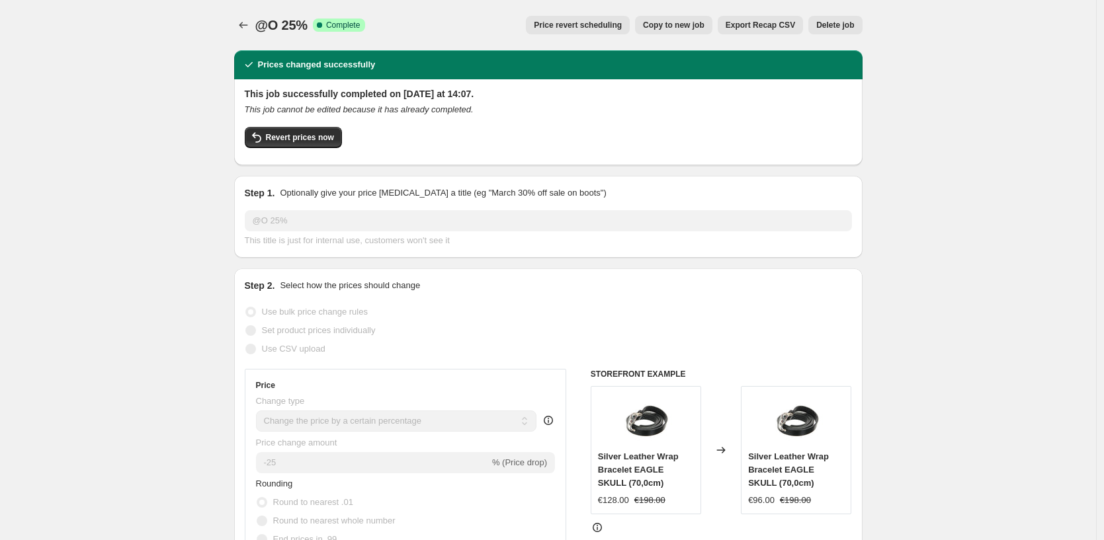
click at [685, 28] on span "Copy to new job" at bounding box center [674, 25] width 62 height 11
select select "percentage"
select select "no_change"
select select "tag"
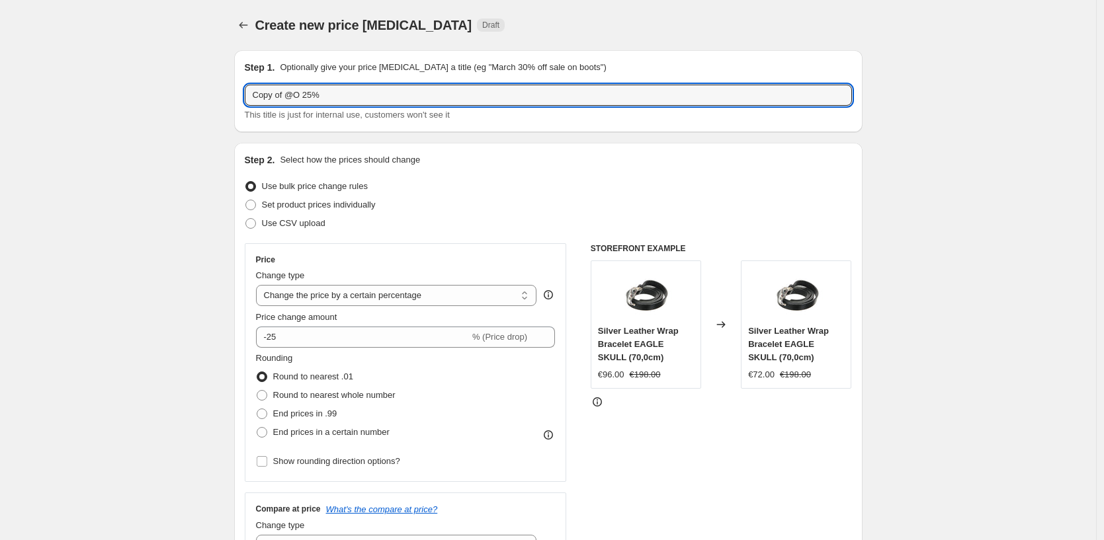
drag, startPoint x: 345, startPoint y: 99, endPoint x: 220, endPoint y: 101, distance: 124.4
paste input "text"
click at [268, 98] on input "@O 25%" at bounding box center [548, 95] width 607 height 21
drag, startPoint x: 292, startPoint y: 97, endPoint x: 276, endPoint y: 95, distance: 16.7
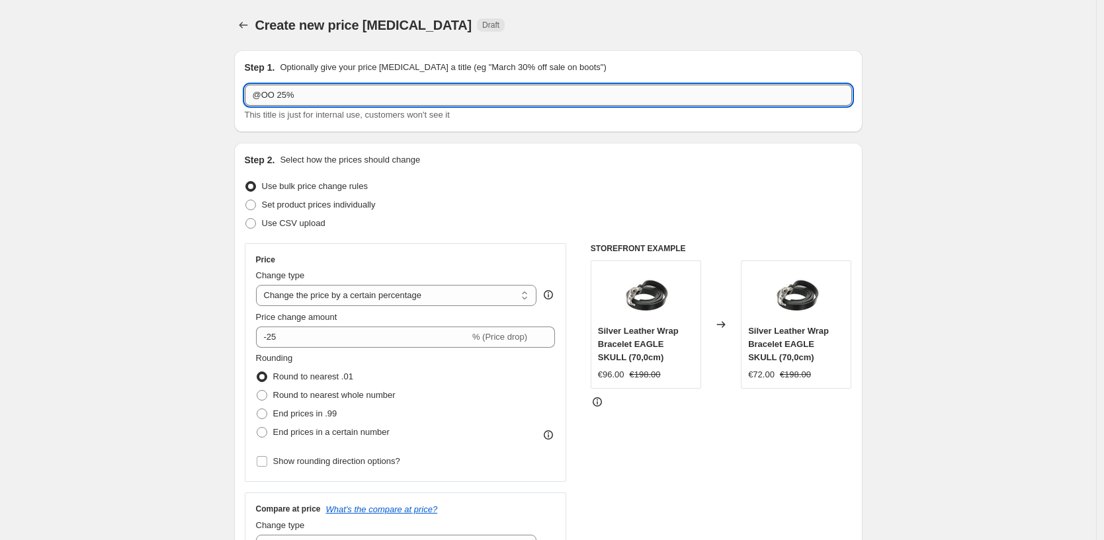
click at [276, 95] on input "@OO 25%" at bounding box center [548, 95] width 607 height 21
type input "@OO 15%"
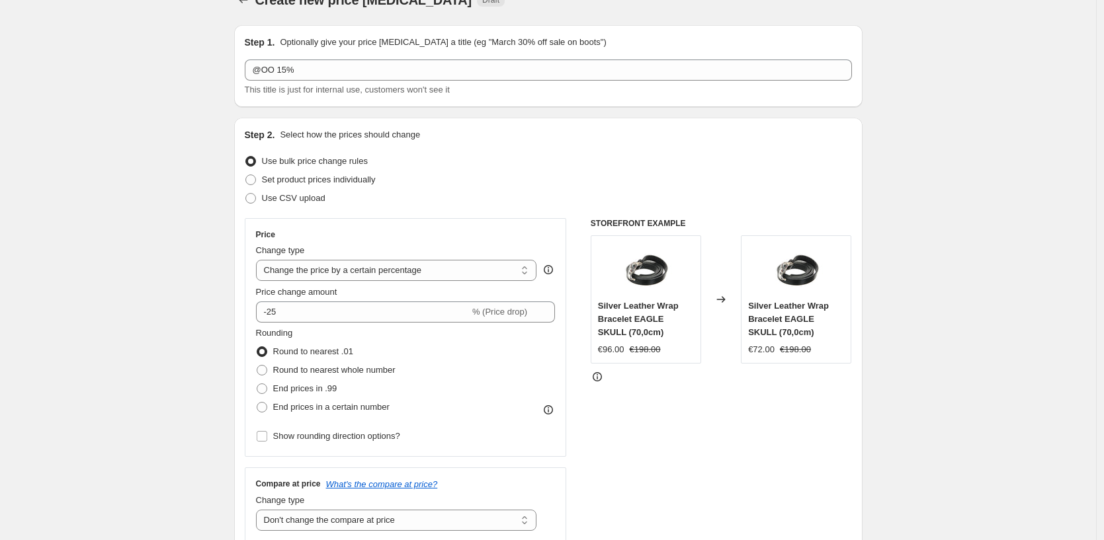
scroll to position [28, 0]
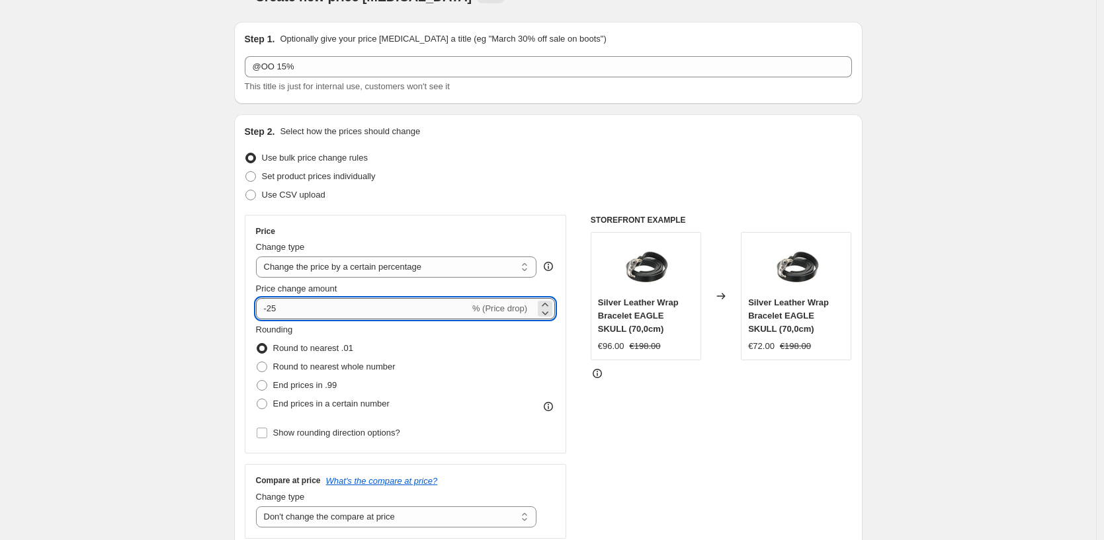
drag, startPoint x: 304, startPoint y: 309, endPoint x: 270, endPoint y: 309, distance: 33.1
click at [270, 309] on input "-25" at bounding box center [363, 308] width 214 height 21
type input "-15"
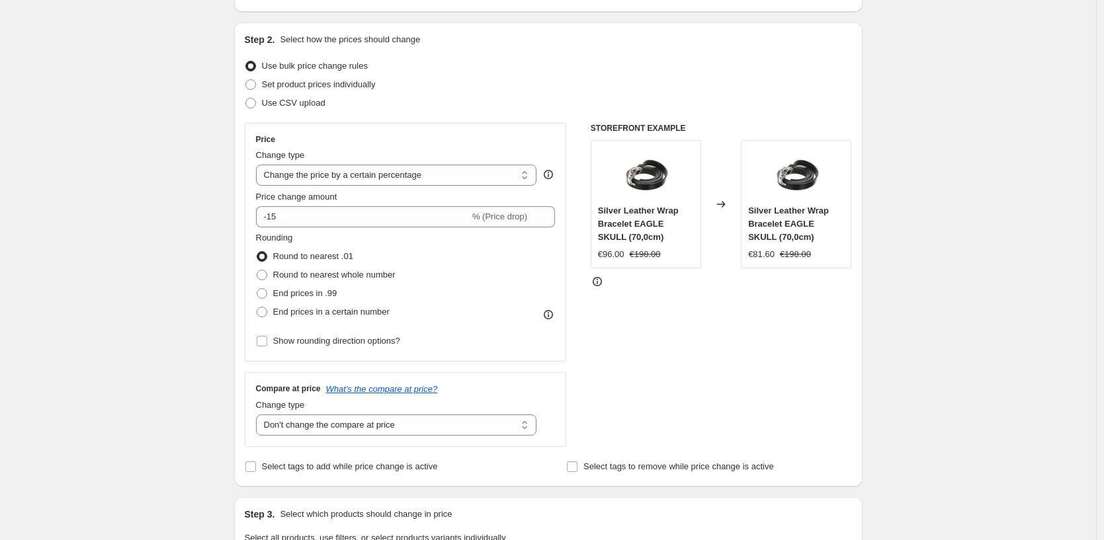
scroll to position [273, 0]
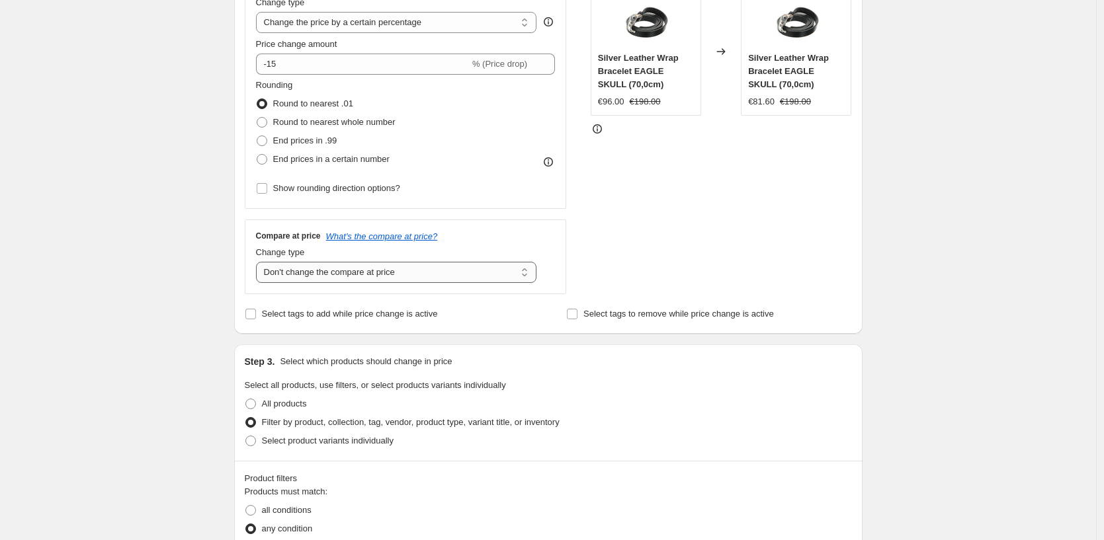
click at [335, 276] on select "Change the compare at price to the current price (sale) Change the compare at p…" at bounding box center [396, 272] width 281 height 21
click at [259, 262] on select "Change the compare at price to the current price (sale) Change the compare at p…" at bounding box center [396, 272] width 281 height 21
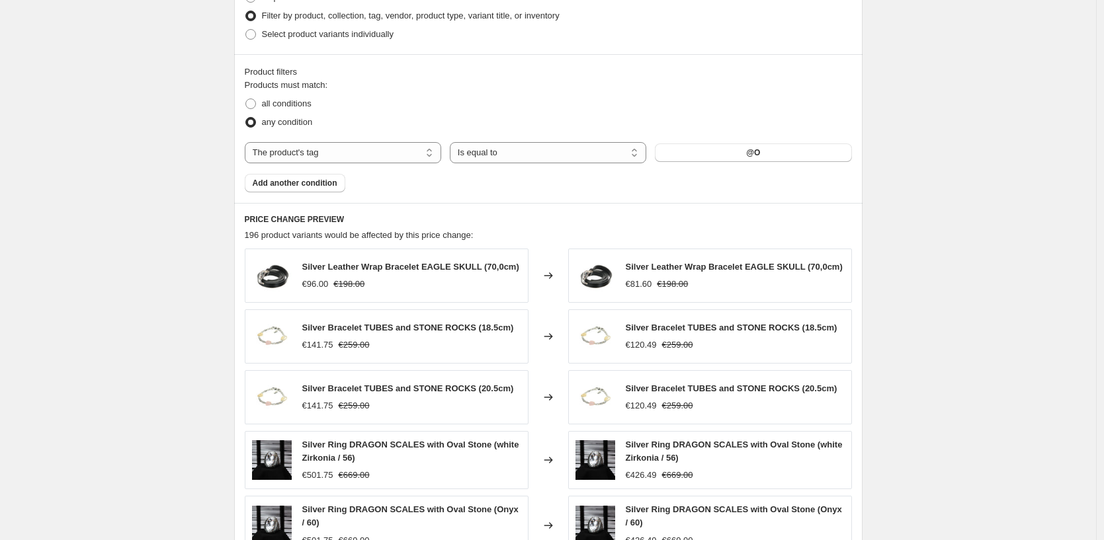
scroll to position [677, 0]
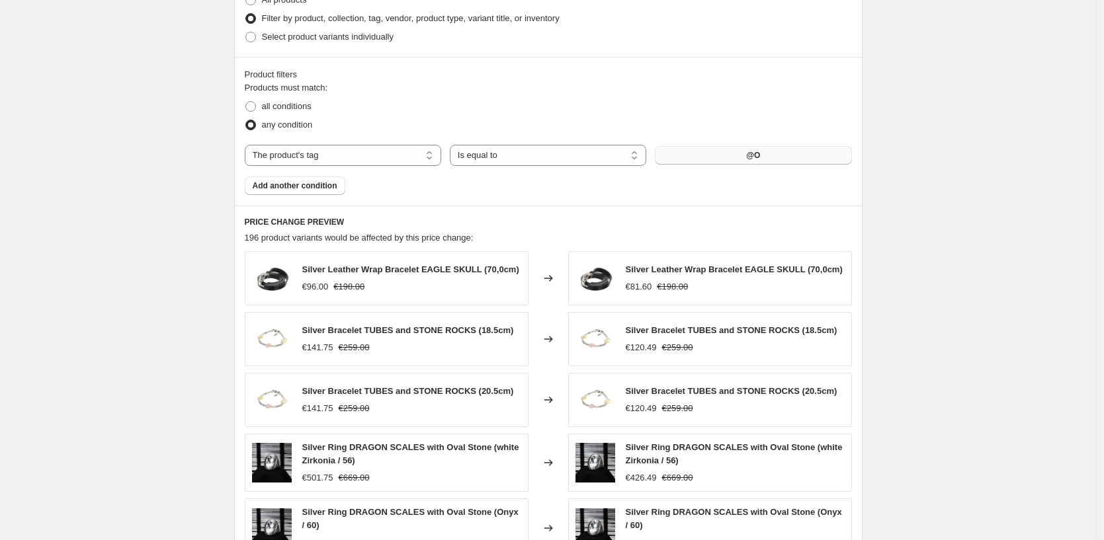
click at [755, 157] on span "@O" at bounding box center [753, 155] width 14 height 11
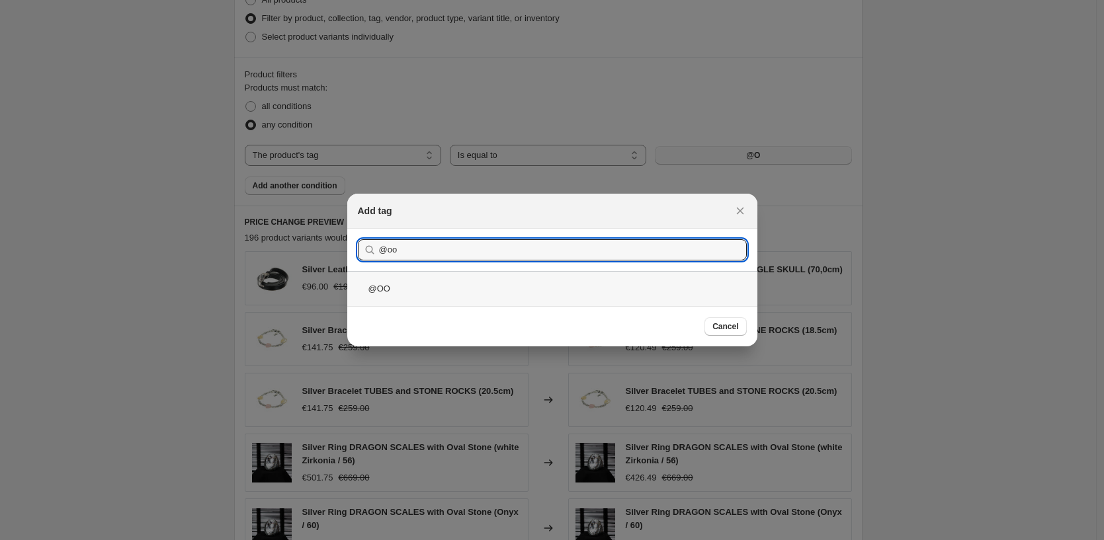
type input "@oo"
click at [427, 290] on div "@OO" at bounding box center [552, 288] width 410 height 35
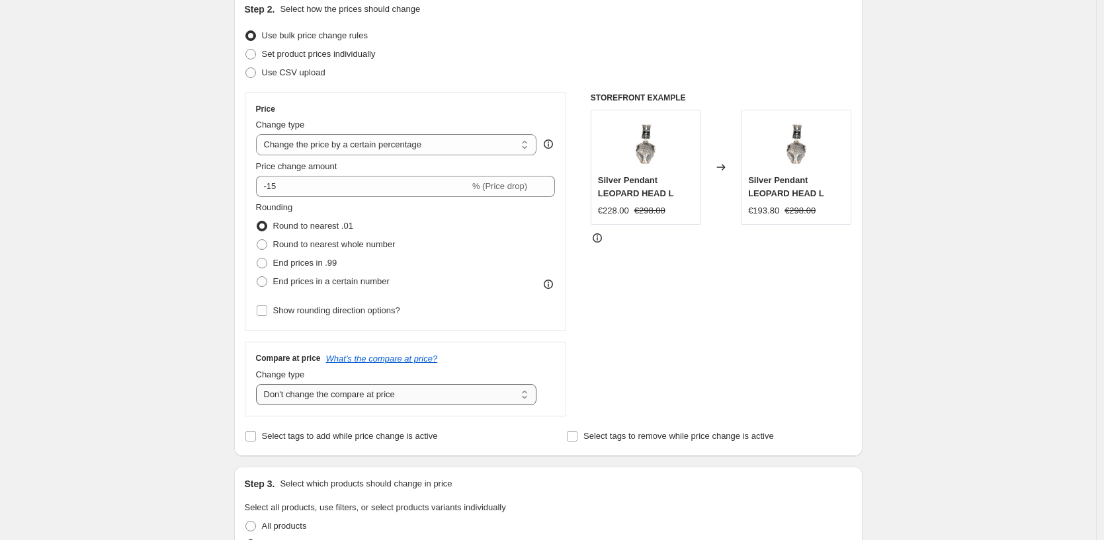
scroll to position [141, 0]
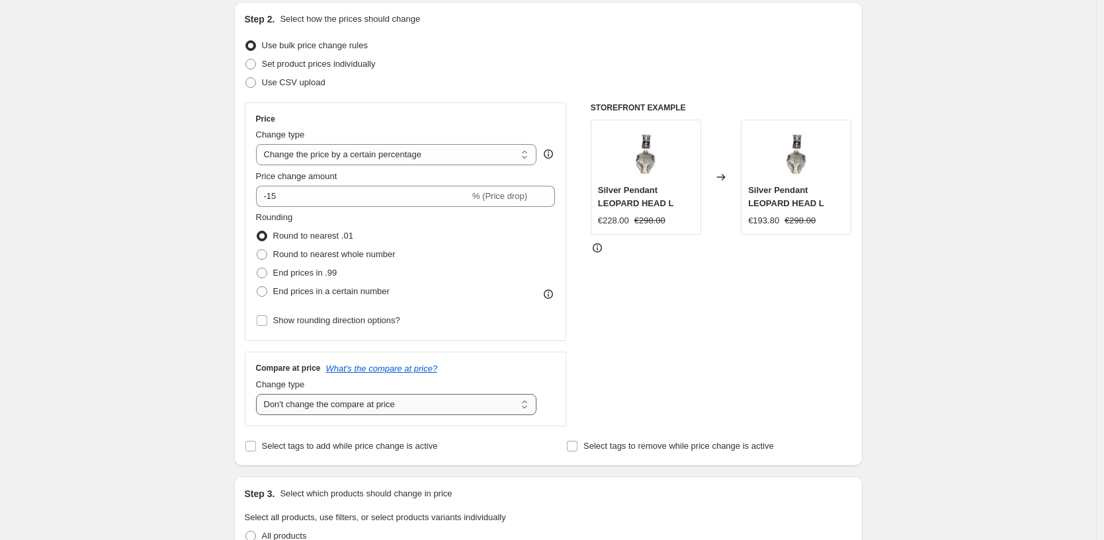
click at [337, 408] on select "Change the compare at price to the current price (sale) Change the compare at p…" at bounding box center [396, 404] width 281 height 21
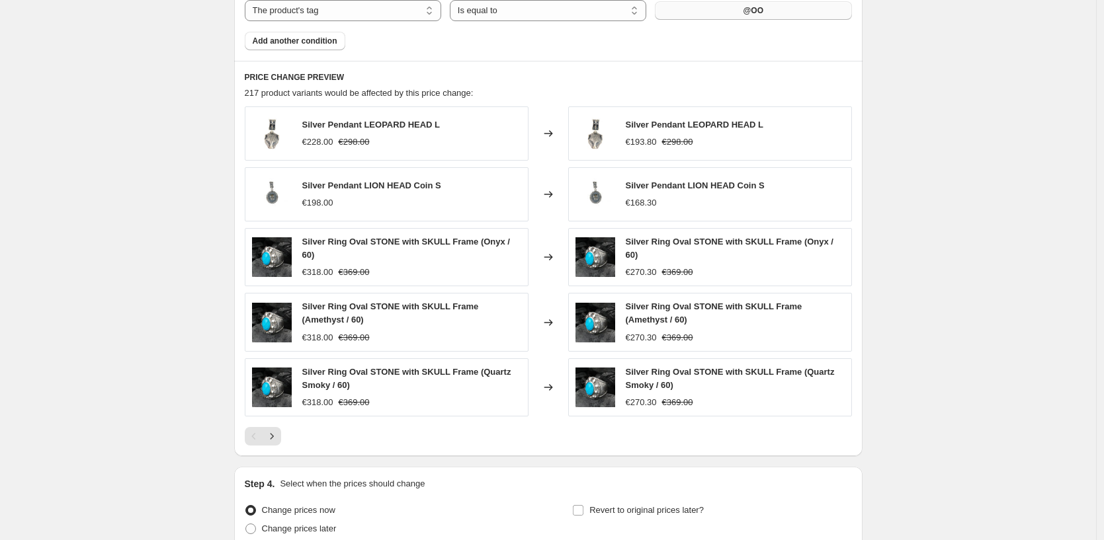
scroll to position [943, 0]
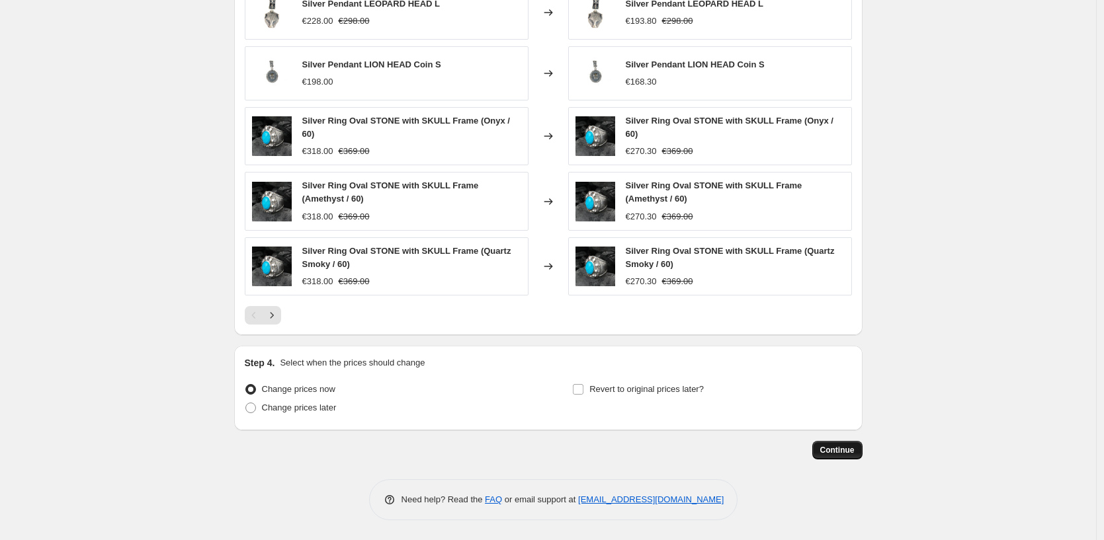
click at [824, 452] on span "Continue" at bounding box center [837, 450] width 34 height 11
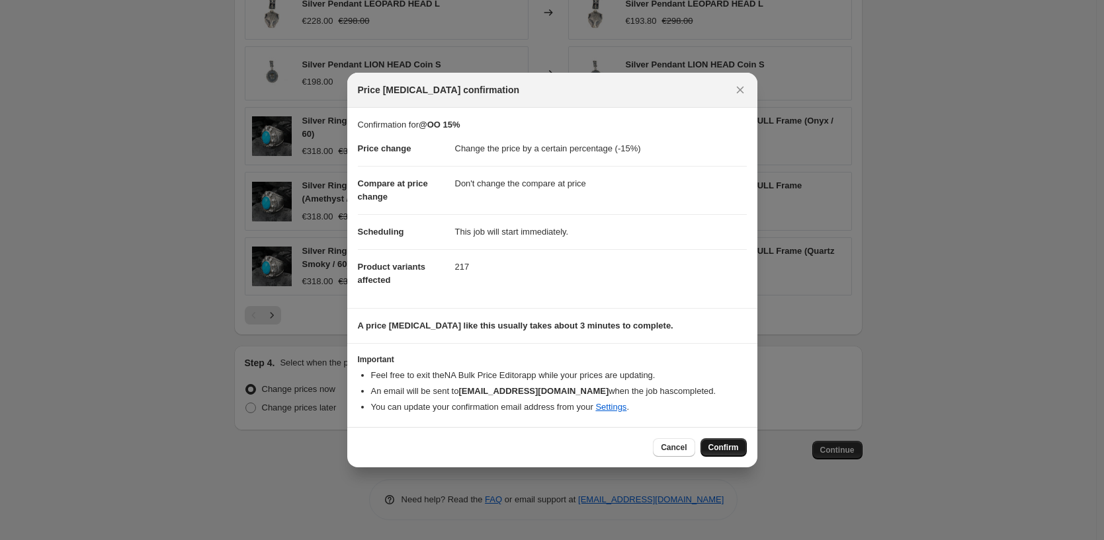
click at [731, 444] on span "Confirm" at bounding box center [723, 447] width 30 height 11
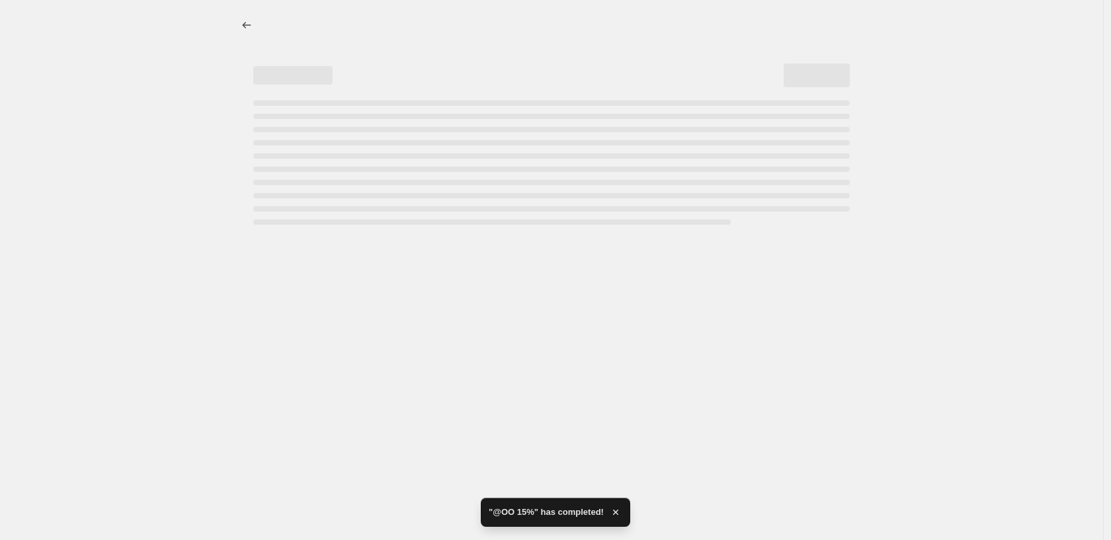
select select "percentage"
select select "no_change"
select select "tag"
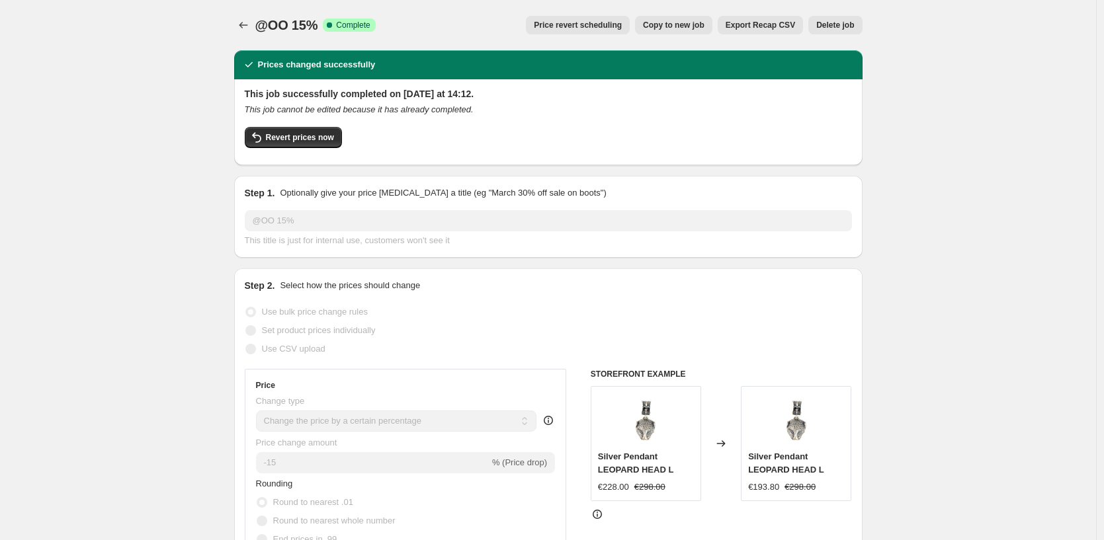
click at [670, 28] on span "Copy to new job" at bounding box center [674, 25] width 62 height 11
select select "percentage"
select select "no_change"
select select "tag"
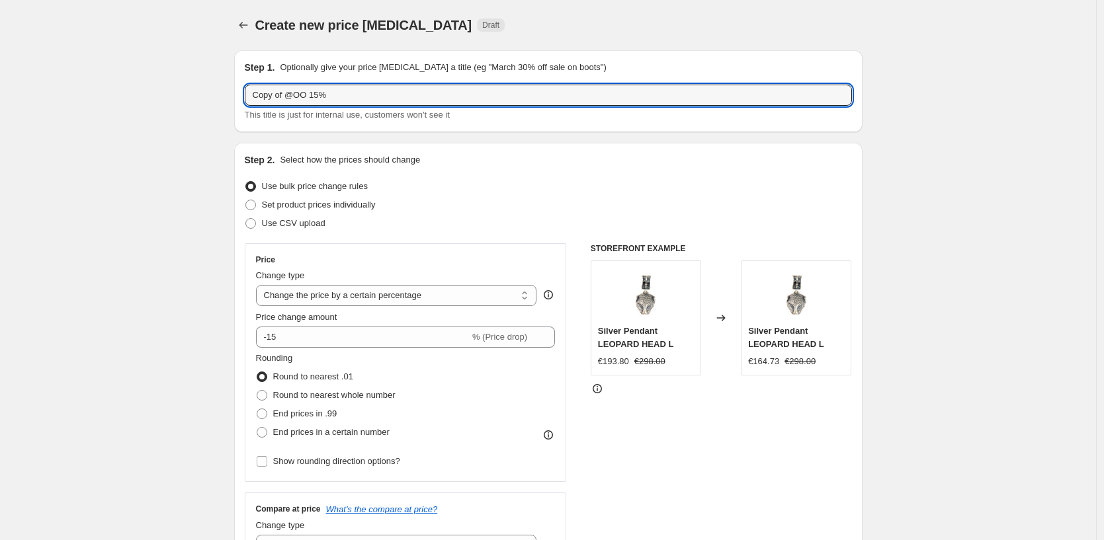
drag, startPoint x: 290, startPoint y: 96, endPoint x: 208, endPoint y: 95, distance: 82.7
click at [285, 97] on input "@OO 15%" at bounding box center [548, 95] width 607 height 21
type input "@OO 10%"
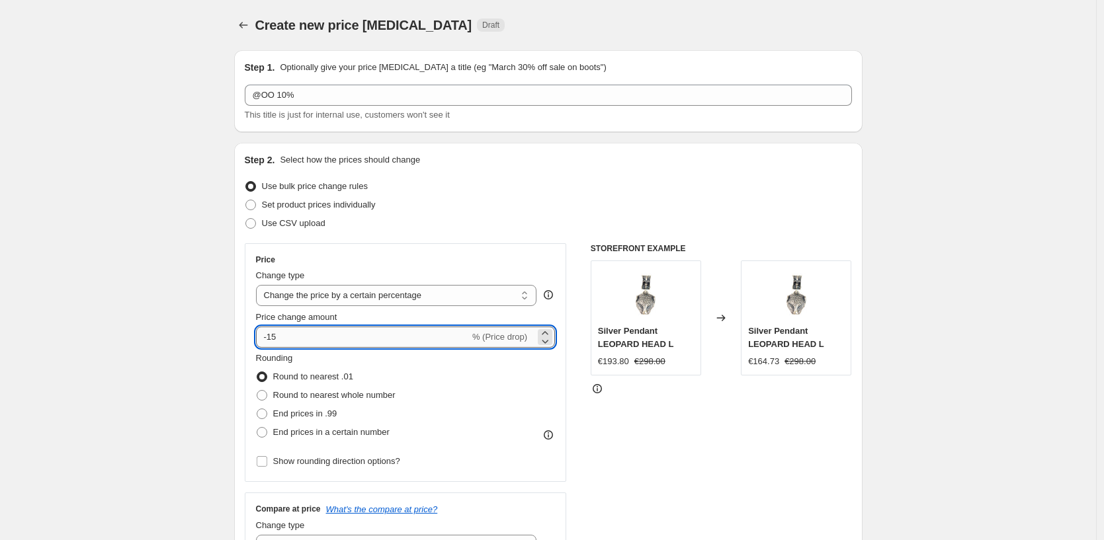
drag, startPoint x: 320, startPoint y: 342, endPoint x: 274, endPoint y: 340, distance: 45.7
click at [274, 340] on input "-15" at bounding box center [363, 337] width 214 height 21
type input "-10"
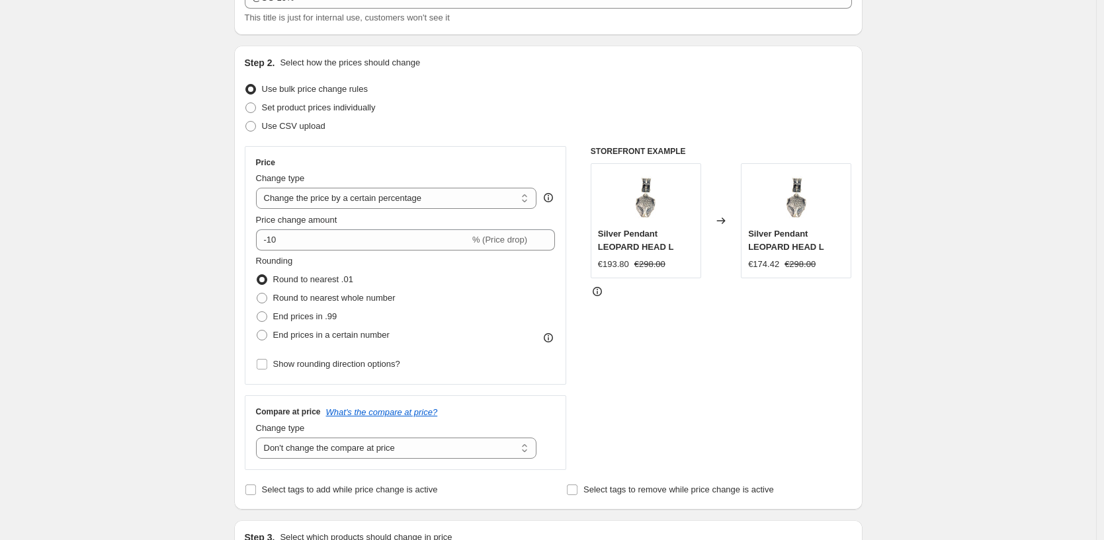
scroll to position [249, 0]
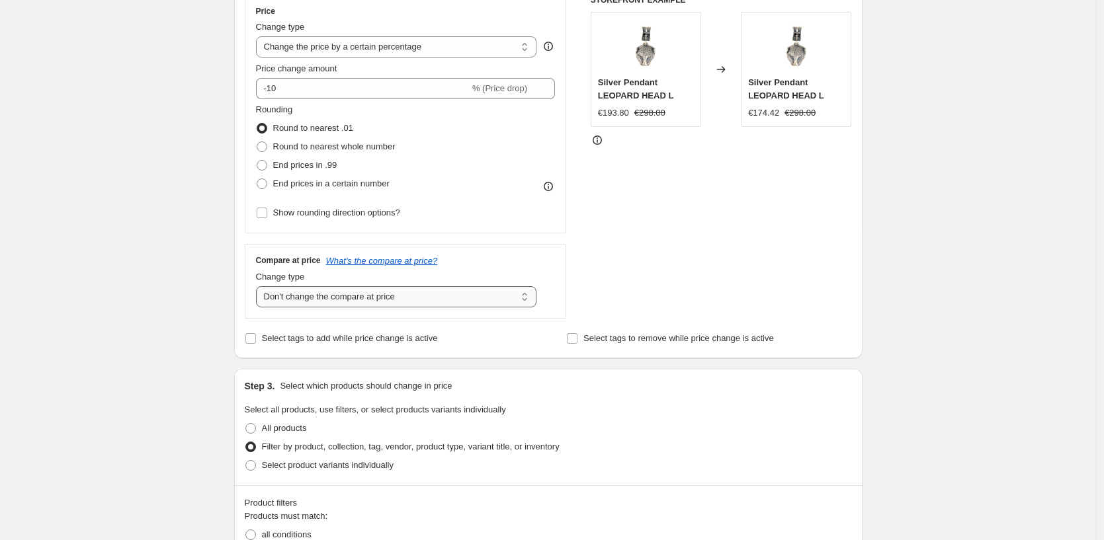
click at [331, 293] on select "Change the compare at price to the current price (sale) Change the compare at p…" at bounding box center [396, 296] width 281 height 21
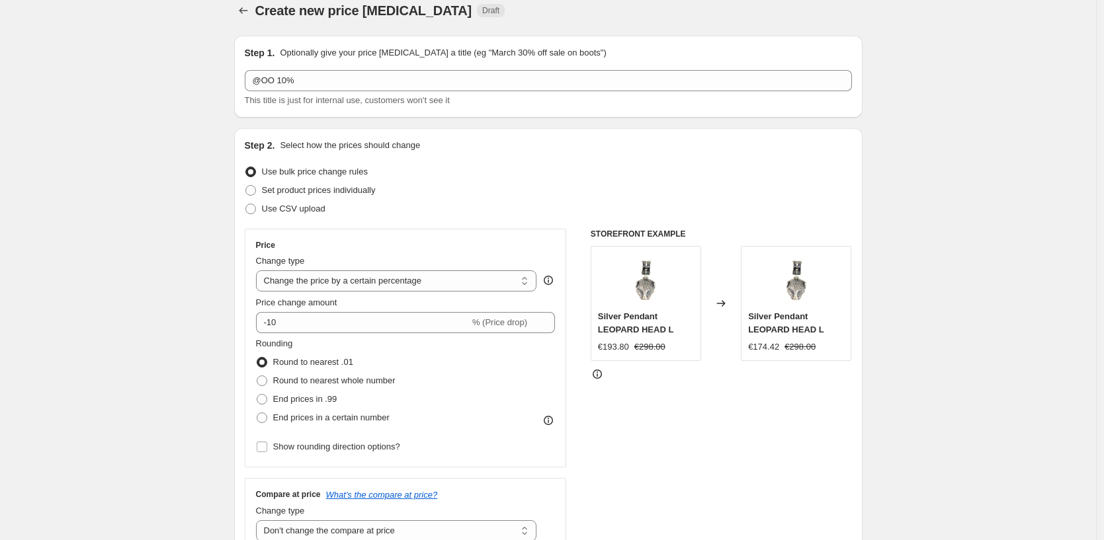
scroll to position [2, 0]
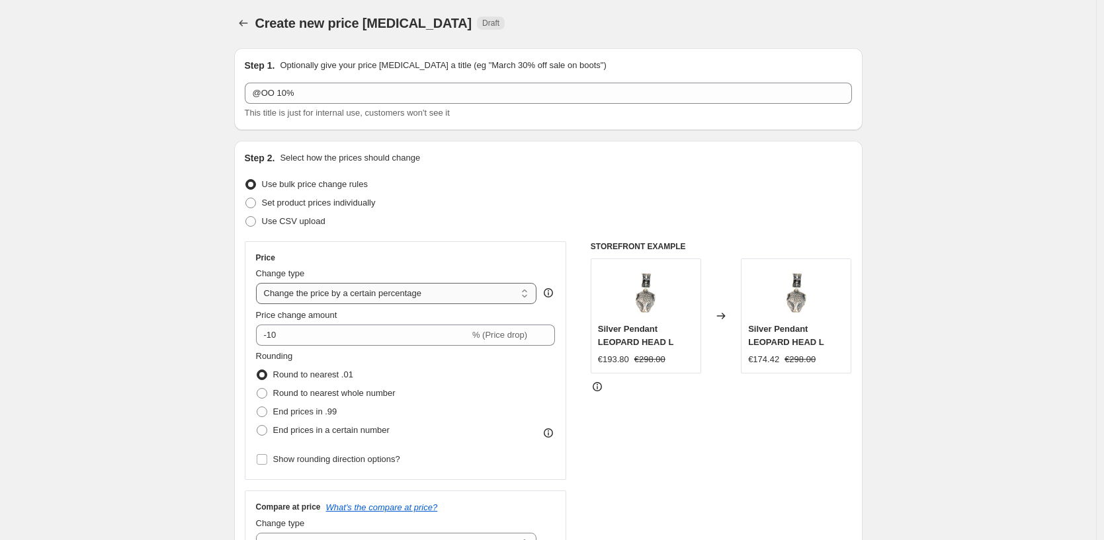
click at [359, 290] on select "Change the price to a certain amount Change the price by a certain amount Chang…" at bounding box center [396, 293] width 281 height 21
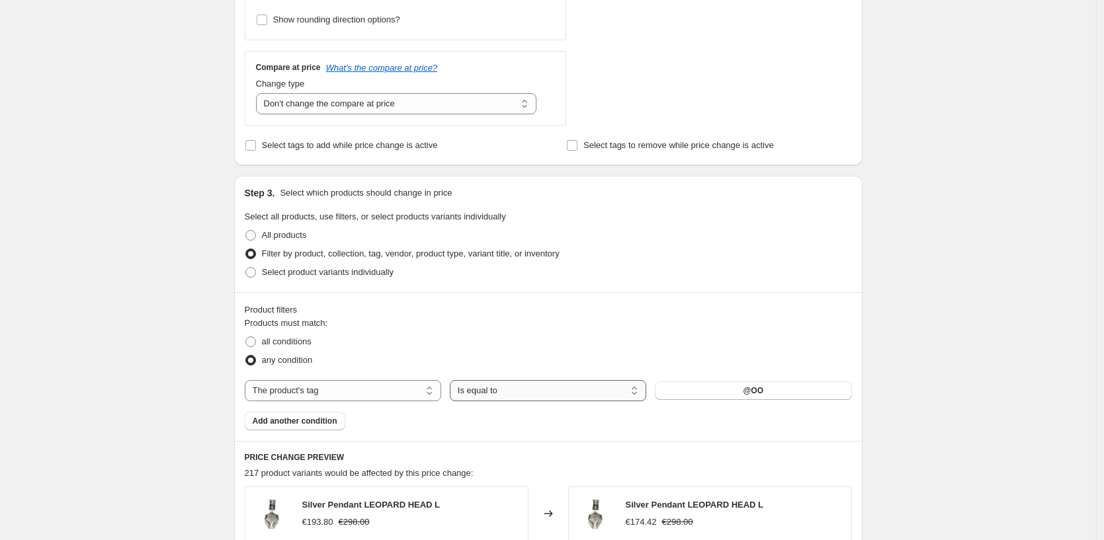
scroll to position [442, 0]
click at [724, 389] on button "@OO" at bounding box center [753, 390] width 196 height 19
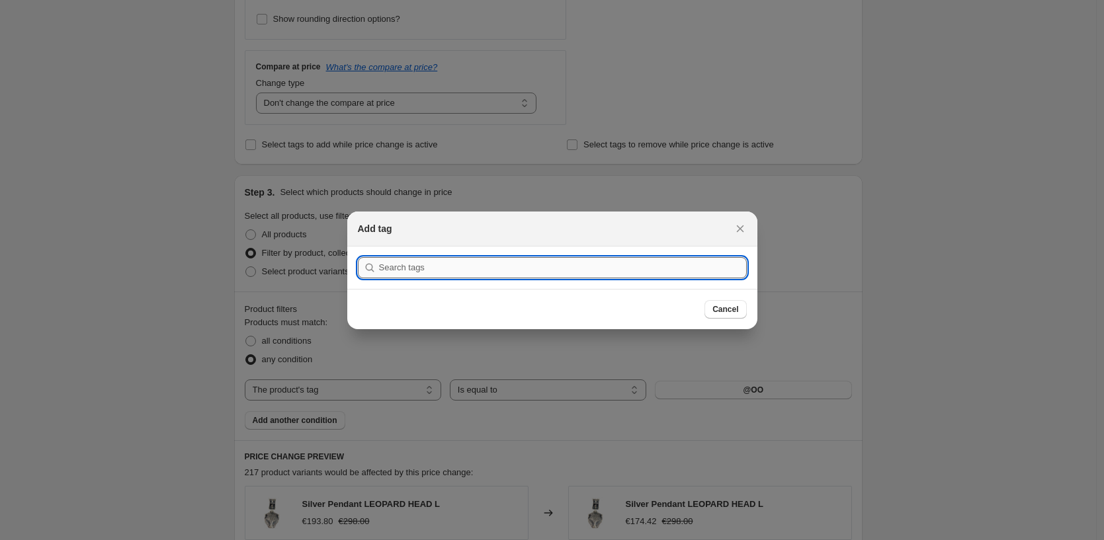
click at [395, 269] on input ":r8c:" at bounding box center [563, 267] width 368 height 21
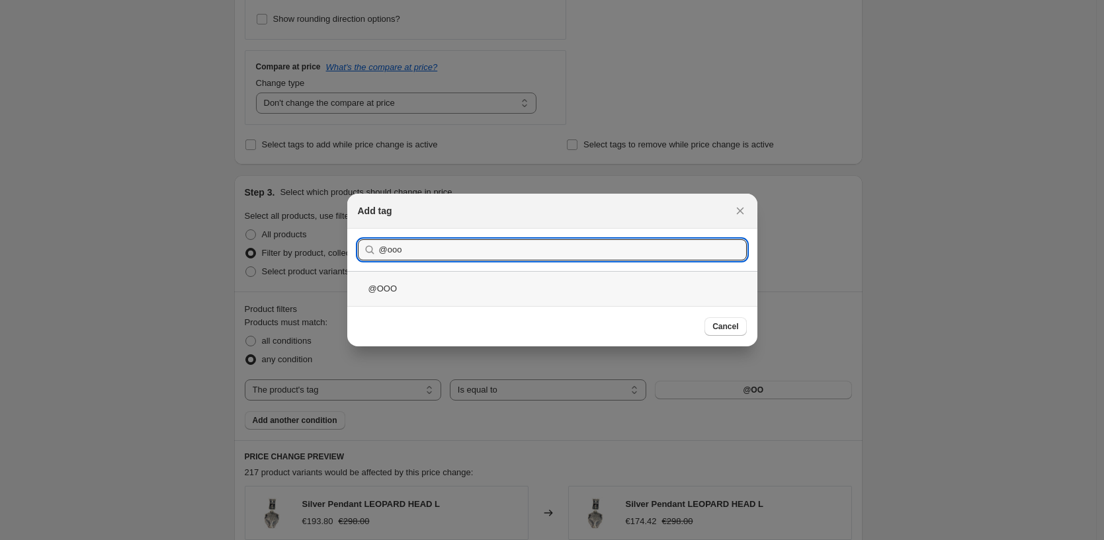
type input "@ooo"
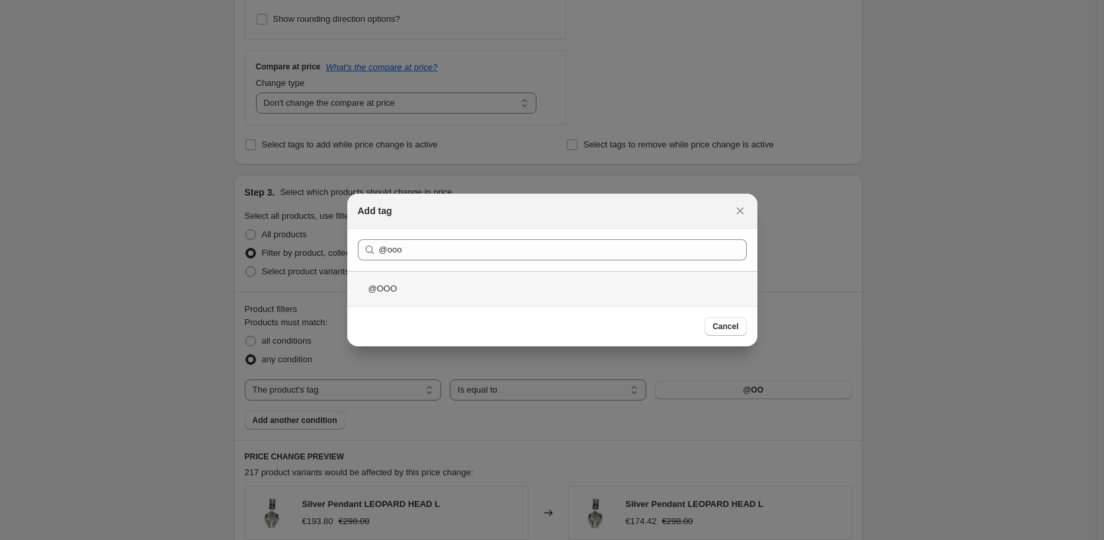
click at [456, 298] on div "@OOO" at bounding box center [552, 288] width 410 height 35
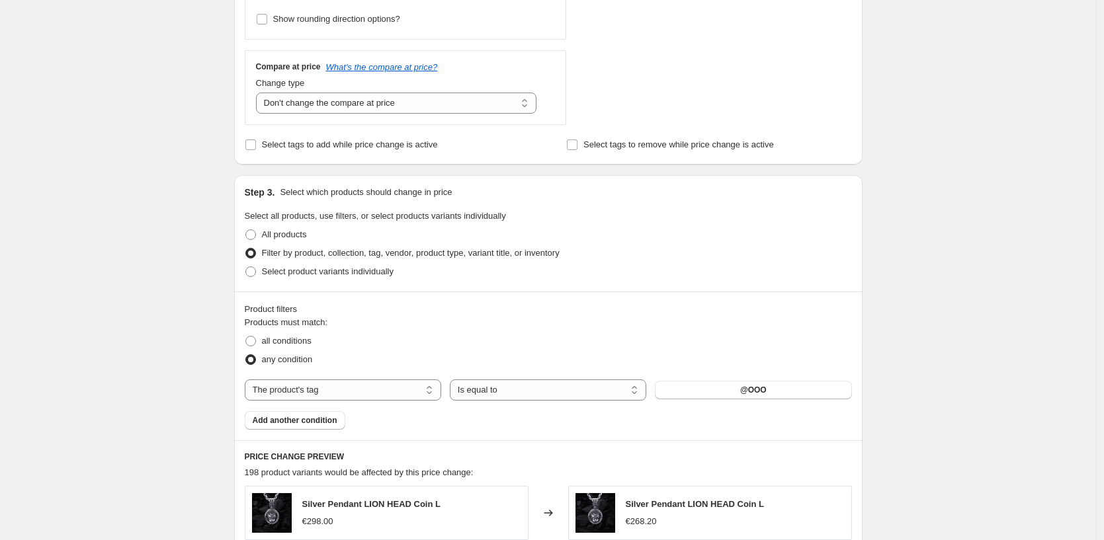
click at [184, 250] on div "Create new price change job. This page is ready Create new price change job Dra…" at bounding box center [548, 297] width 1096 height 1479
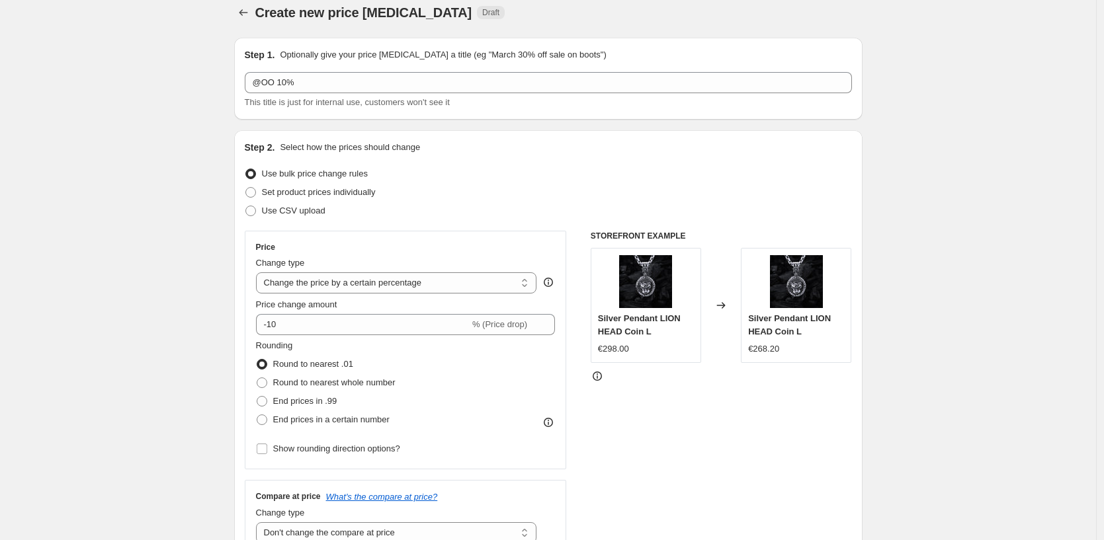
scroll to position [0, 0]
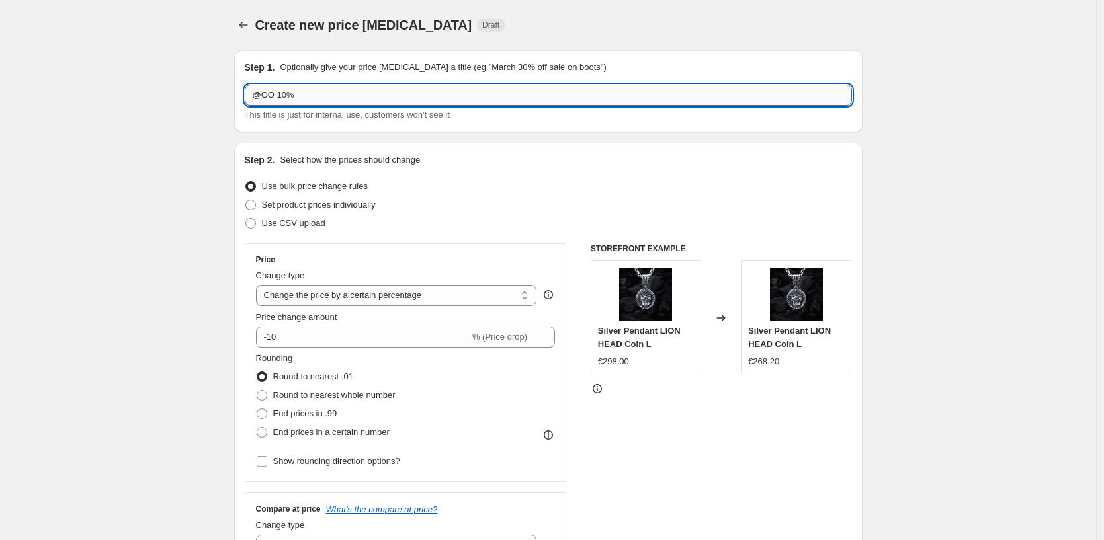
click at [274, 93] on input "@OO 10%" at bounding box center [548, 95] width 607 height 21
type input "@OOO 10%"
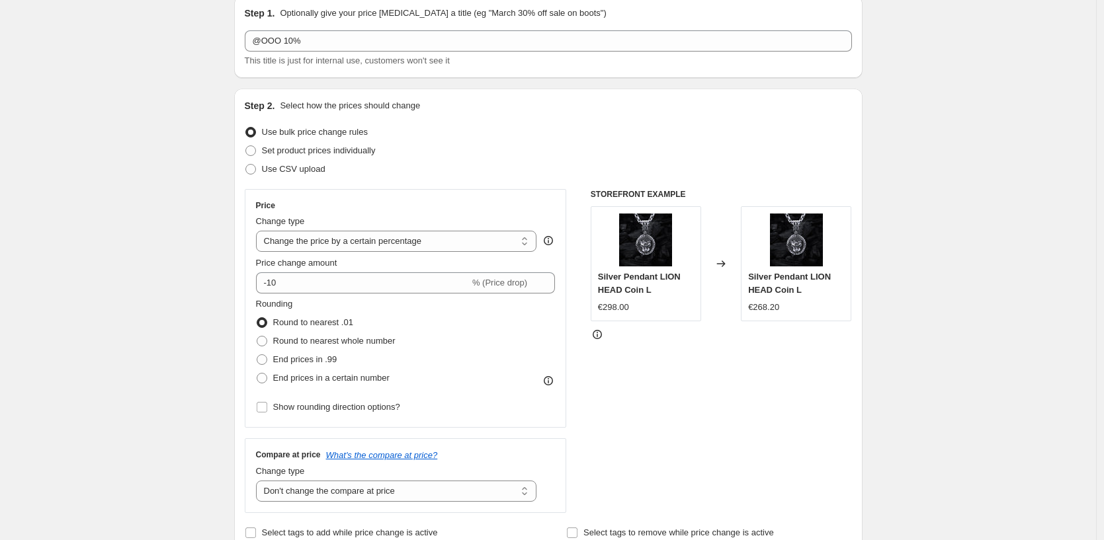
scroll to position [49, 0]
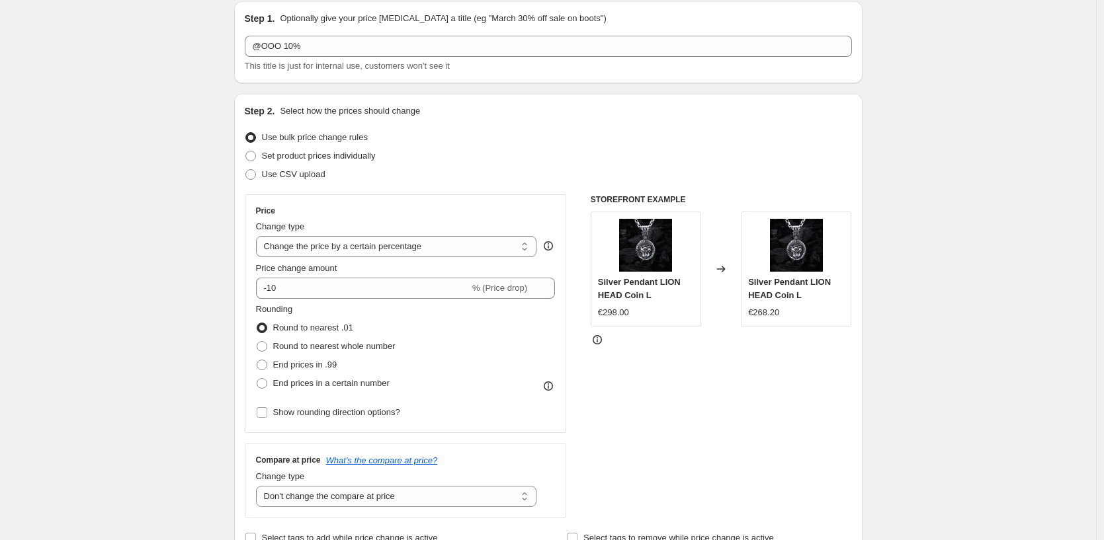
click at [457, 243] on select "Change the price to a certain amount Change the price by a certain amount Chang…" at bounding box center [396, 246] width 281 height 21
click at [259, 236] on select "Change the price to a certain amount Change the price by a certain amount Chang…" at bounding box center [396, 246] width 281 height 21
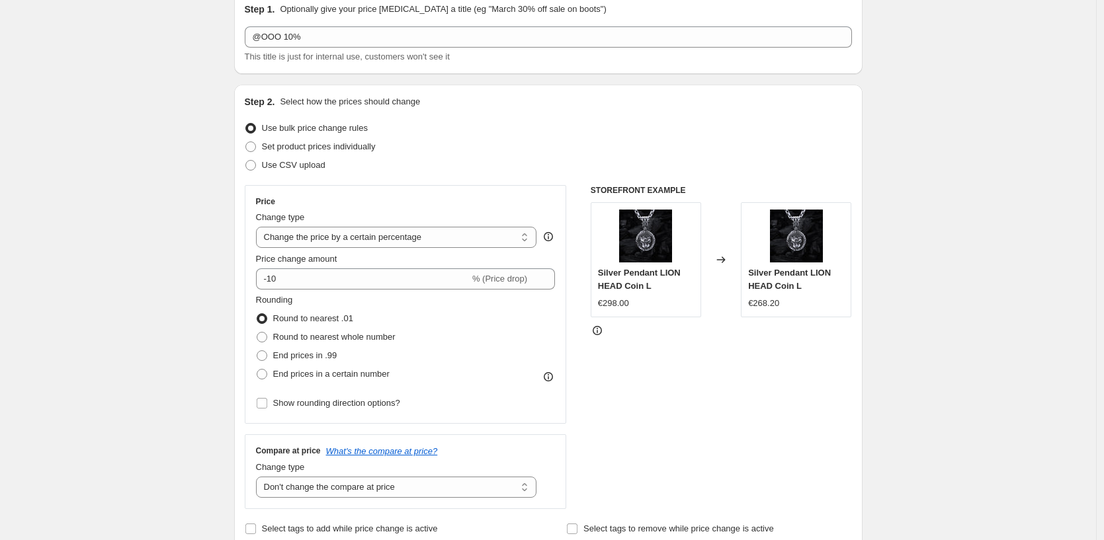
scroll to position [102, 0]
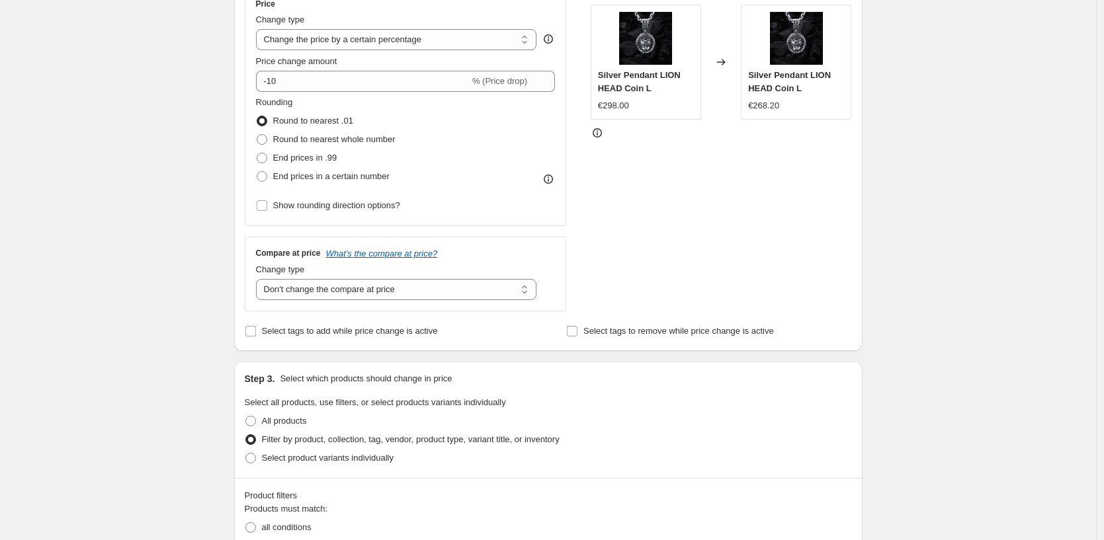
scroll to position [193, 0]
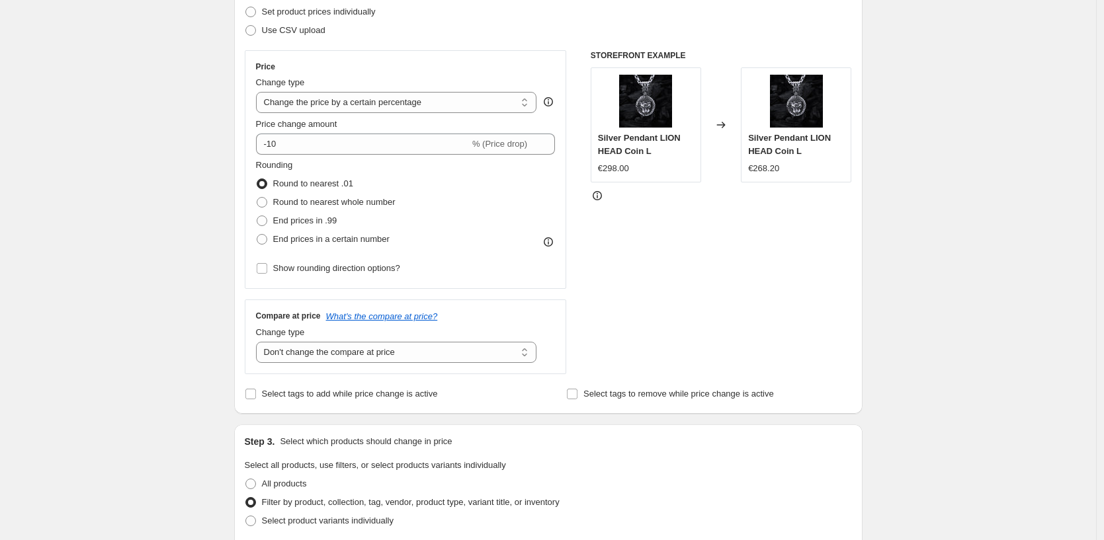
click at [599, 198] on icon at bounding box center [597, 195] width 13 height 13
click at [189, 192] on div "Create new price change job. This page is ready Create new price change job Dra…" at bounding box center [548, 546] width 1096 height 1479
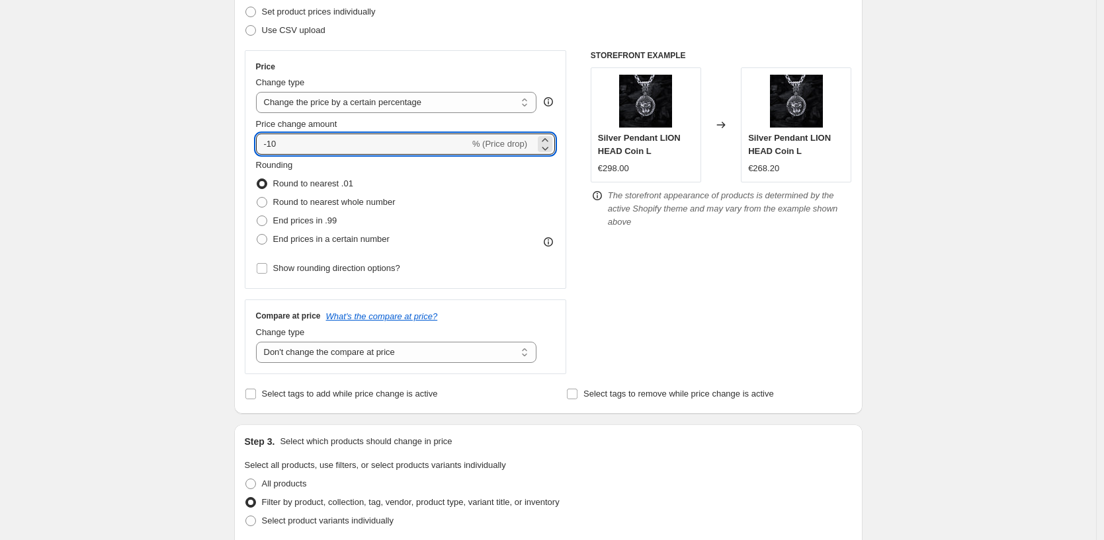
drag, startPoint x: 293, startPoint y: 145, endPoint x: 249, endPoint y: 142, distance: 44.4
click at [249, 142] on div "Price Change type Change the price to a certain amount Change the price by a ce…" at bounding box center [406, 169] width 322 height 239
click at [112, 245] on div "Create new price change job. This page is ready Create new price change job Dra…" at bounding box center [548, 546] width 1096 height 1479
drag, startPoint x: 294, startPoint y: 142, endPoint x: 272, endPoint y: 142, distance: 21.8
click at [272, 142] on input "-30" at bounding box center [363, 144] width 214 height 21
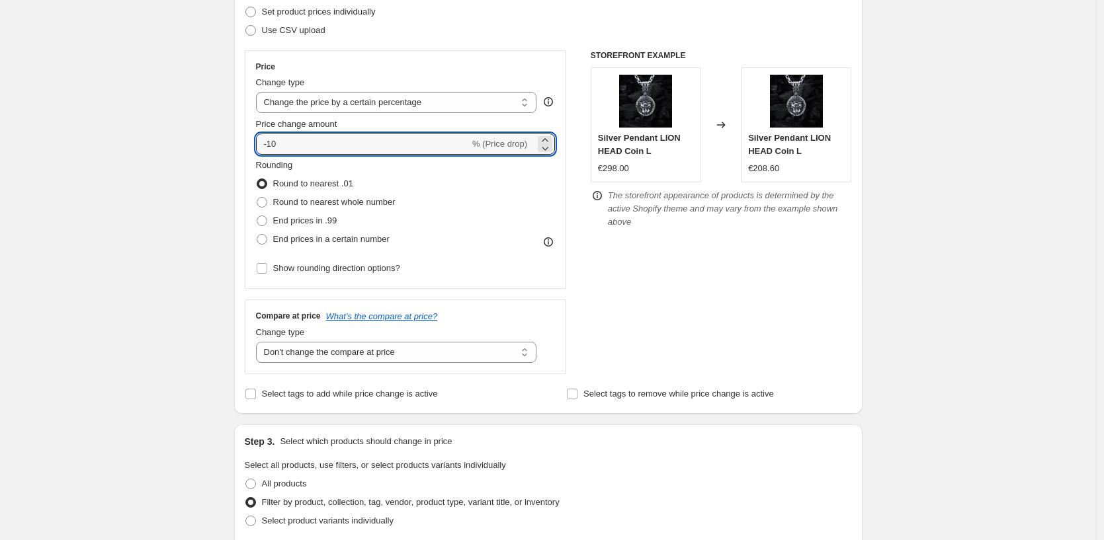
type input "-10"
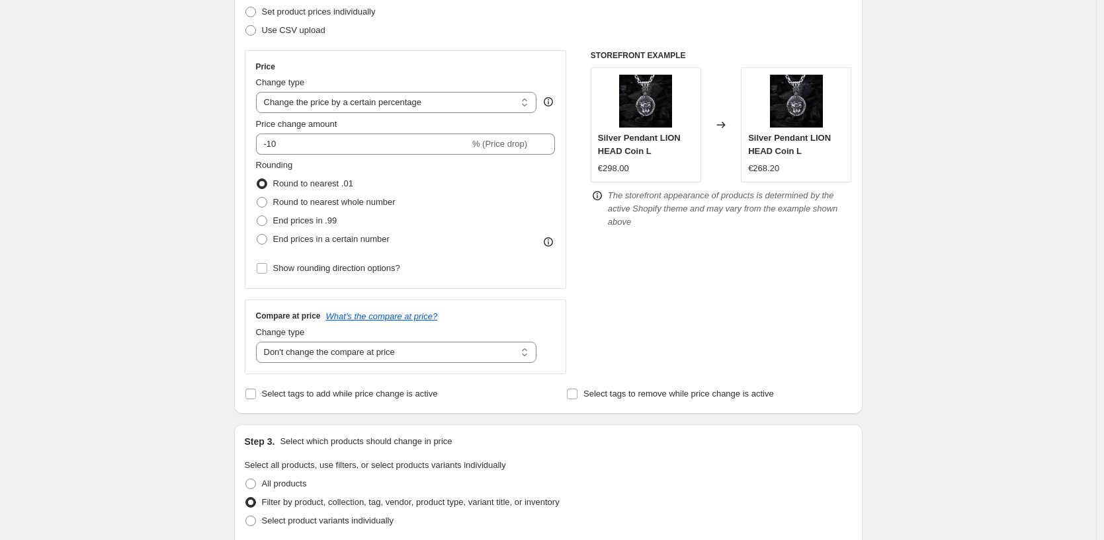
click at [75, 262] on div "Create new price change job. This page is ready Create new price change job Dra…" at bounding box center [548, 546] width 1096 height 1479
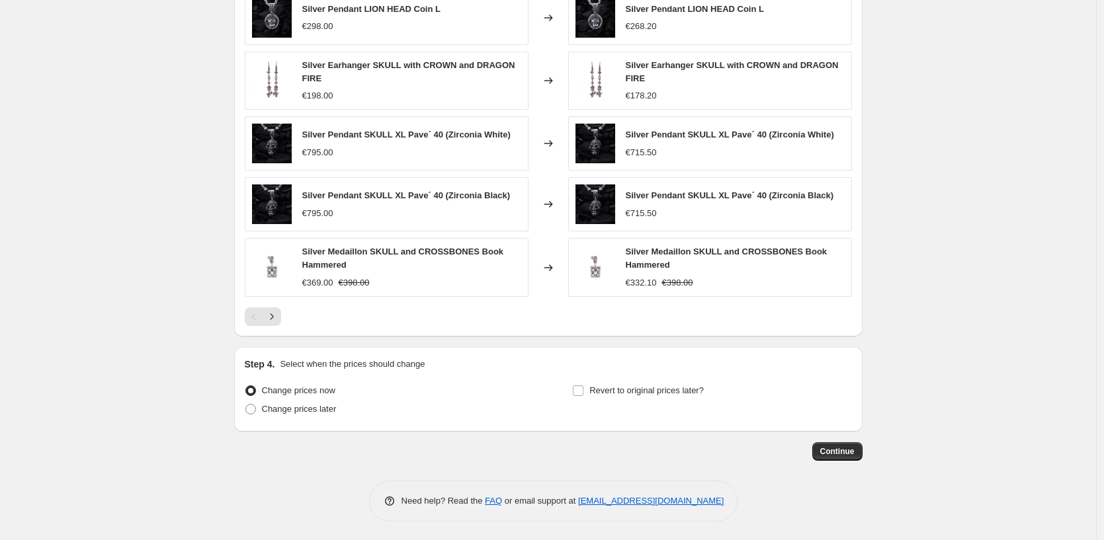
scroll to position [939, 0]
click at [837, 454] on span "Continue" at bounding box center [837, 450] width 34 height 11
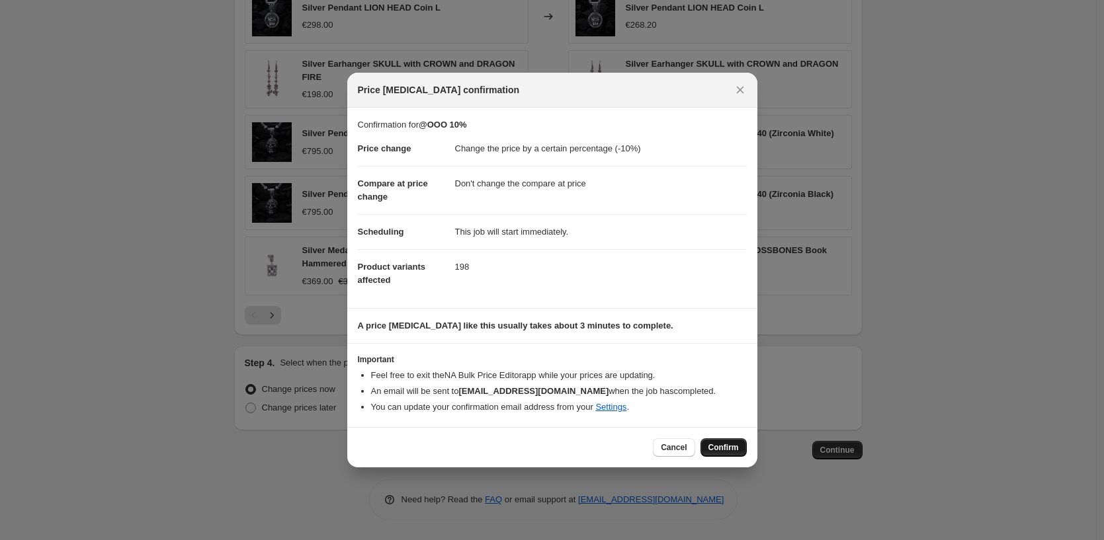
click at [714, 452] on span "Confirm" at bounding box center [723, 447] width 30 height 11
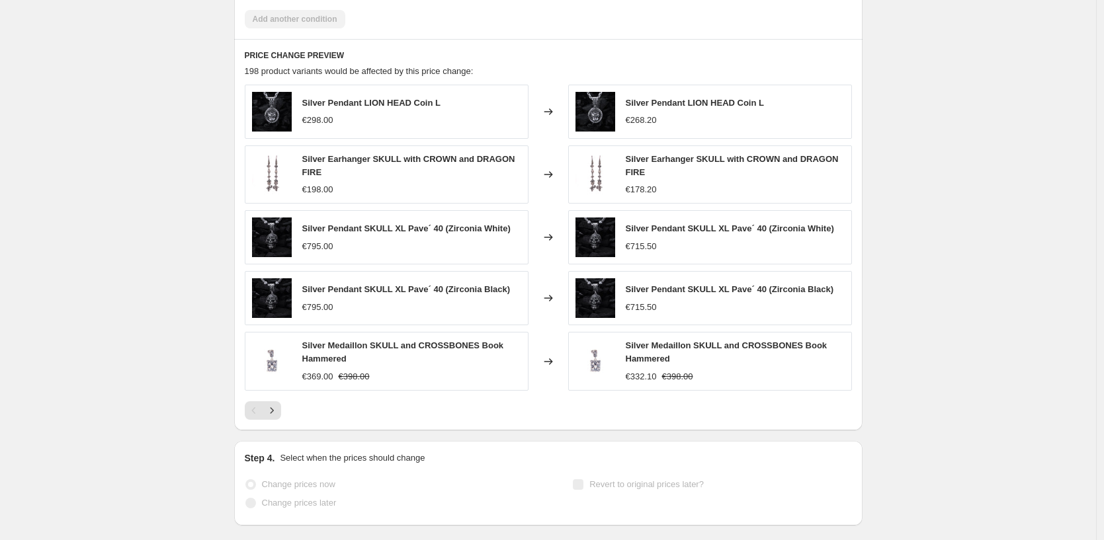
scroll to position [973, 0]
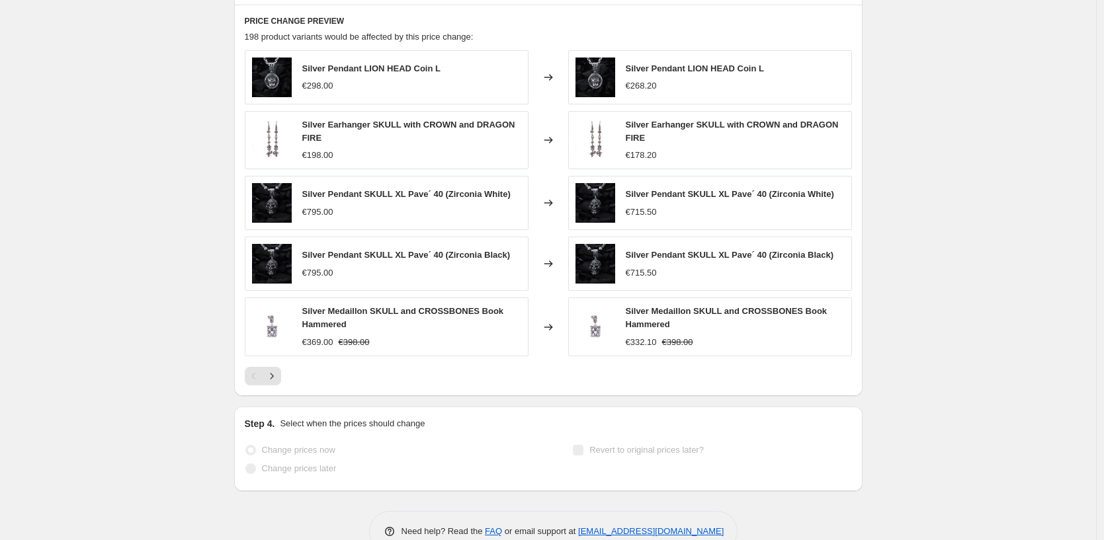
select select "percentage"
select select "no_change"
select select "tag"
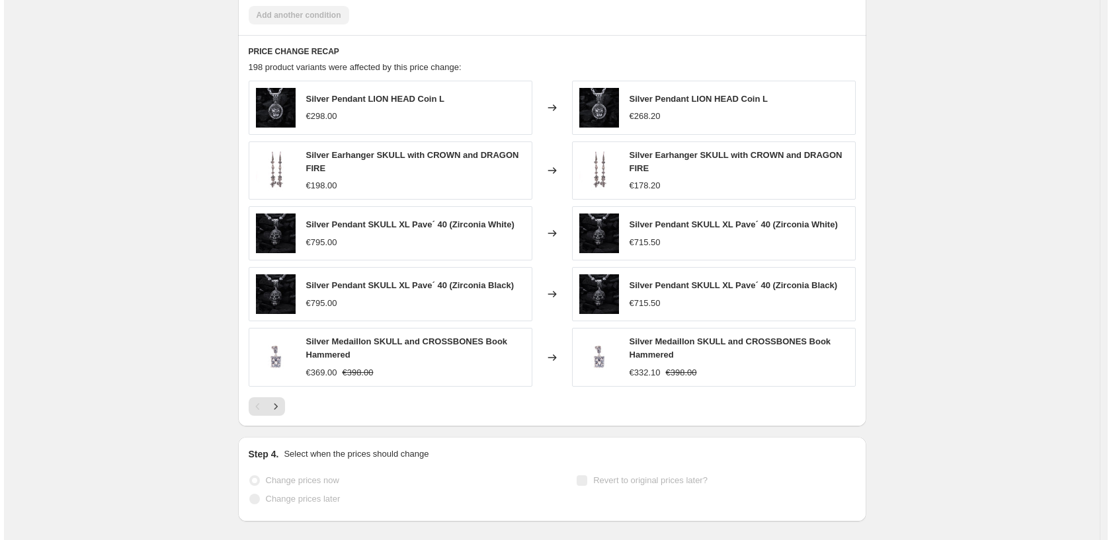
scroll to position [0, 0]
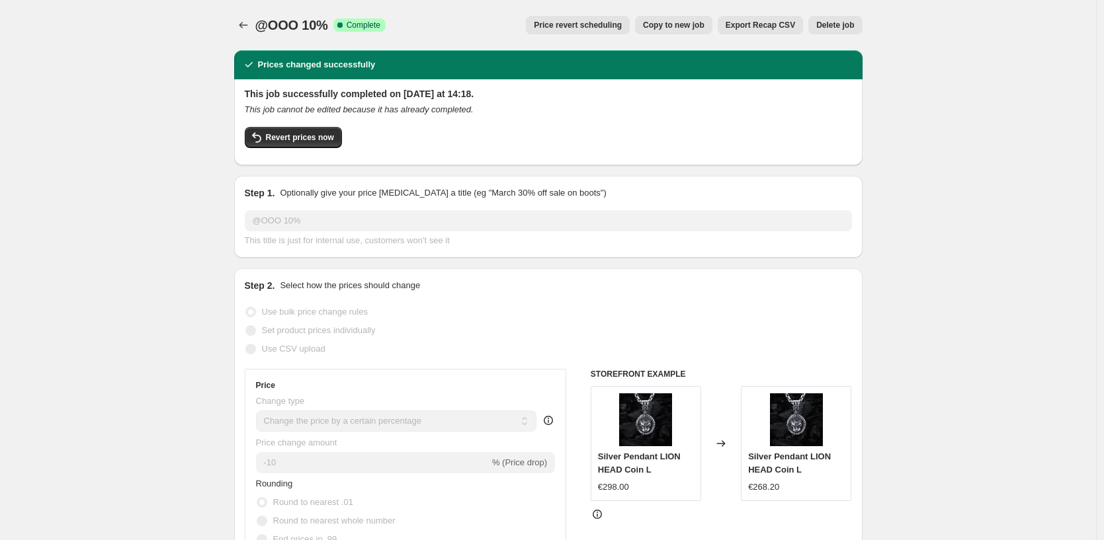
click at [250, 24] on icon "Price change jobs" at bounding box center [243, 25] width 13 height 13
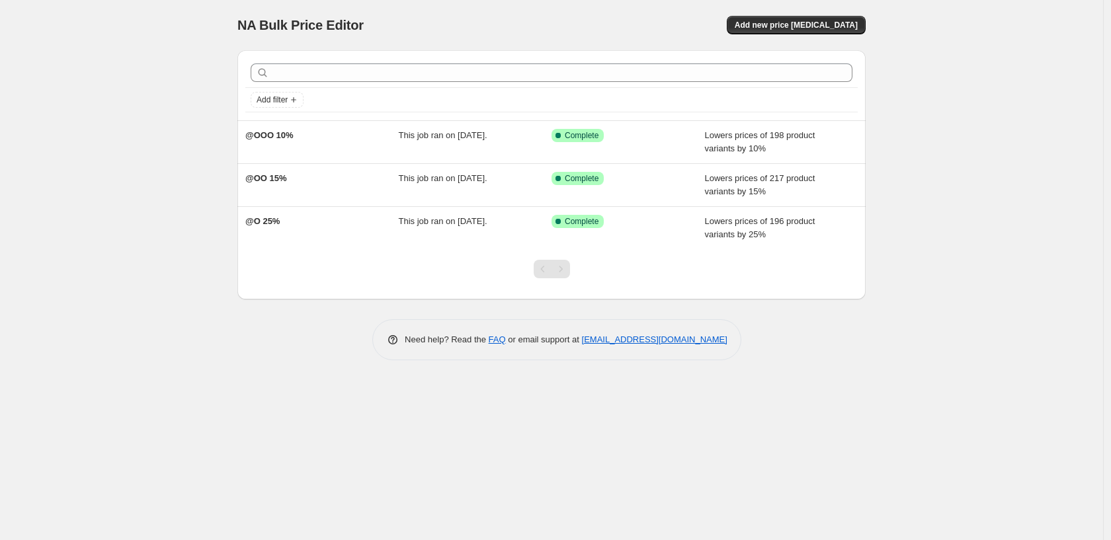
click at [198, 126] on div "NA Bulk Price Editor. This page is ready NA Bulk Price Editor Add new price cha…" at bounding box center [551, 270] width 1103 height 540
